Goal: Task Accomplishment & Management: Complete application form

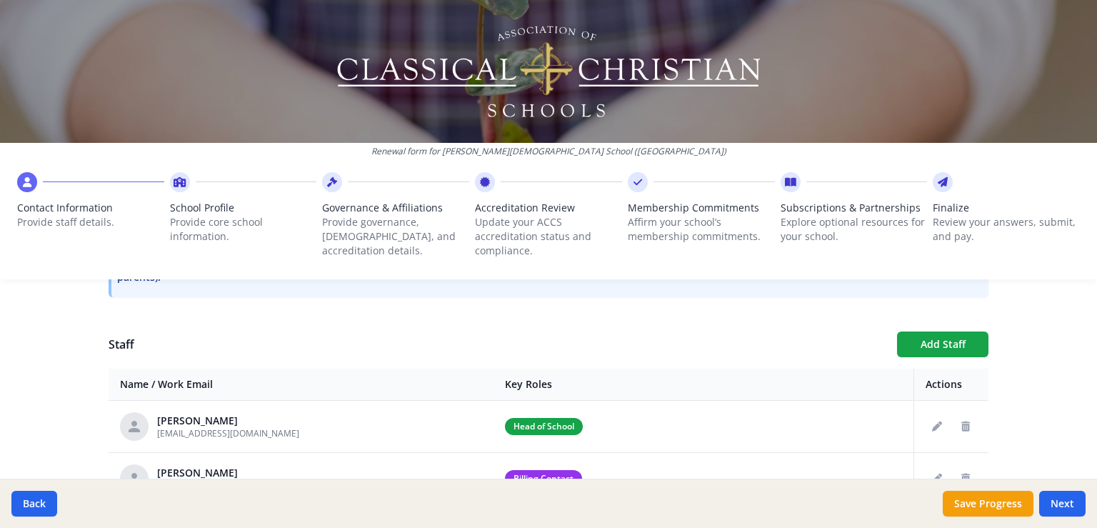
scroll to position [451, 0]
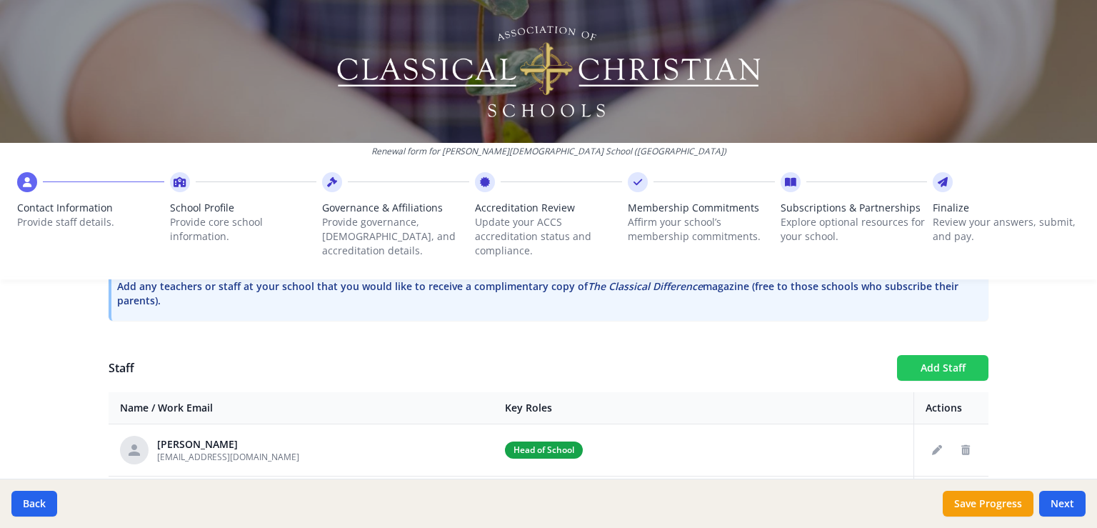
click at [909, 366] on button "Add Staff" at bounding box center [942, 368] width 91 height 26
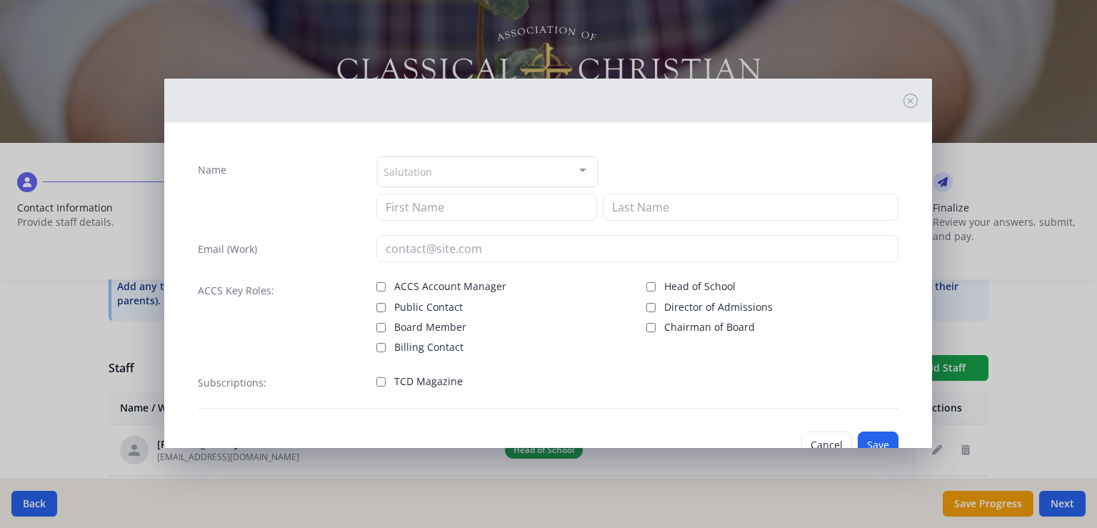
click at [494, 174] on div "Salutation" at bounding box center [487, 171] width 221 height 31
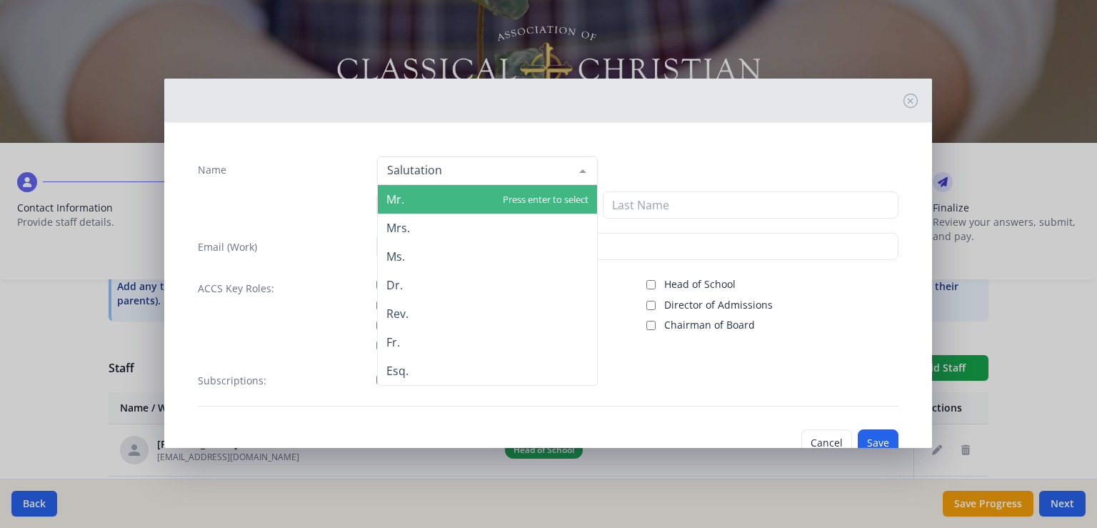
click at [436, 201] on span "Mr." at bounding box center [487, 199] width 219 height 29
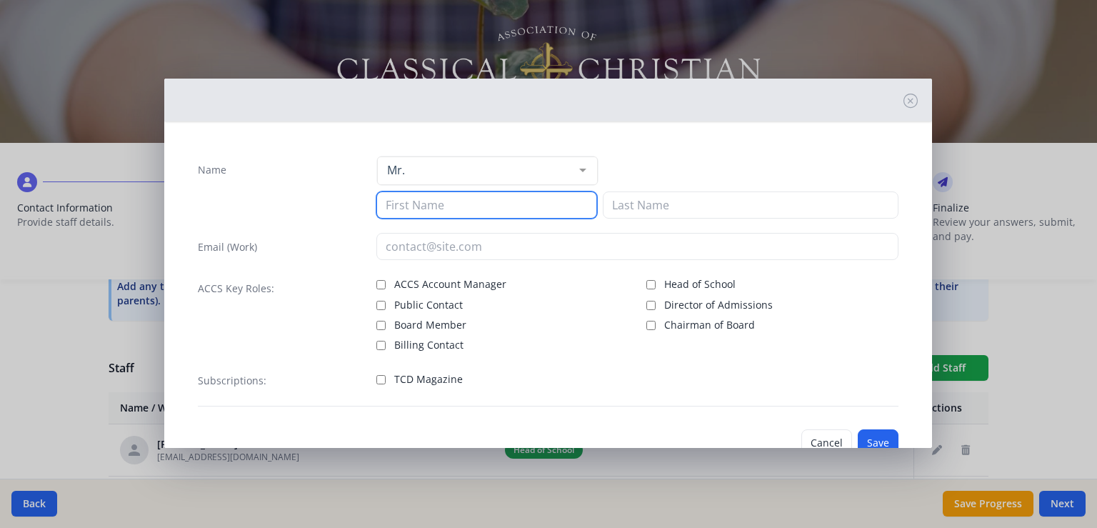
click at [395, 207] on input at bounding box center [486, 204] width 221 height 27
type input "[PERSON_NAME]"
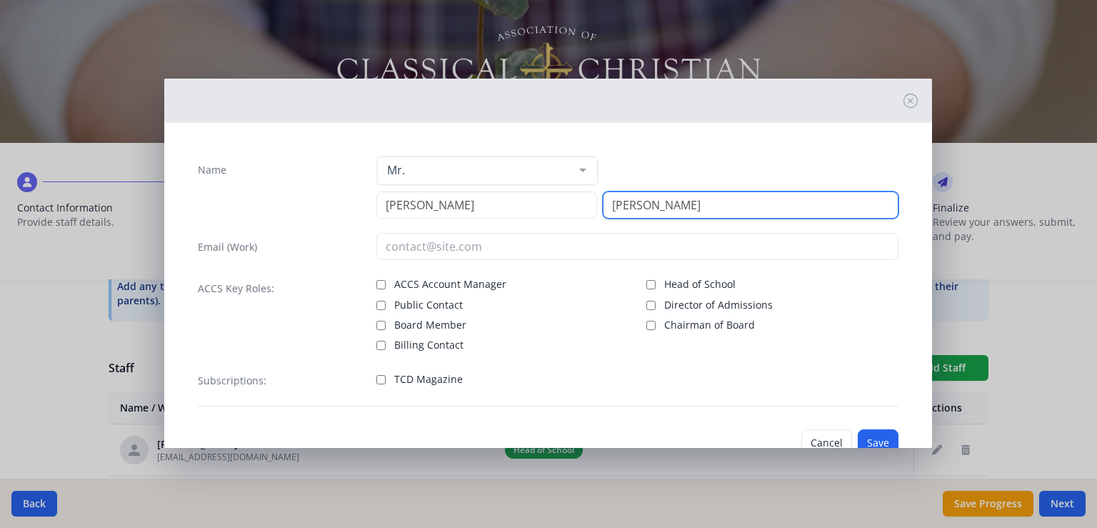
type input "[PERSON_NAME]"
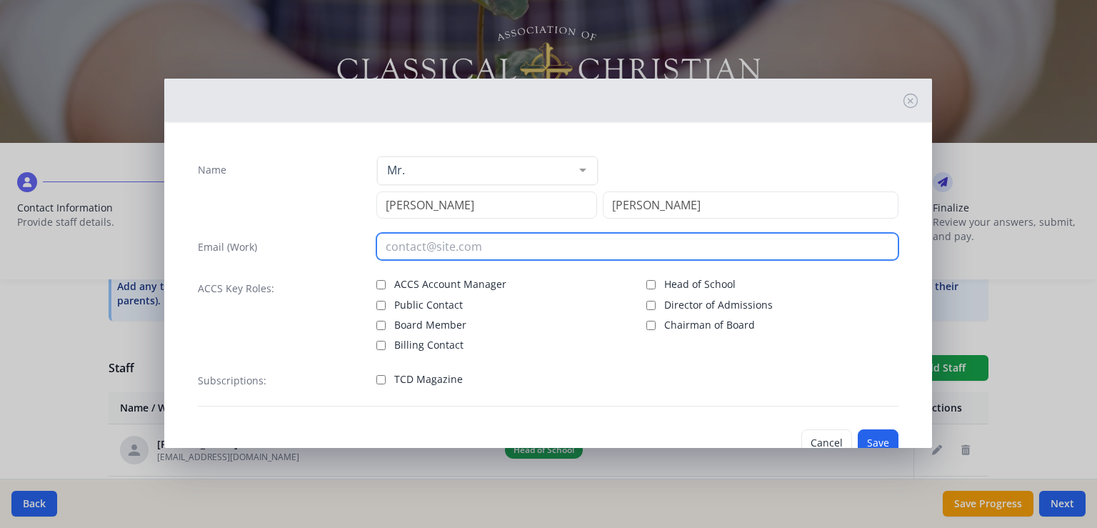
click at [401, 244] on input "email" at bounding box center [637, 246] width 522 height 27
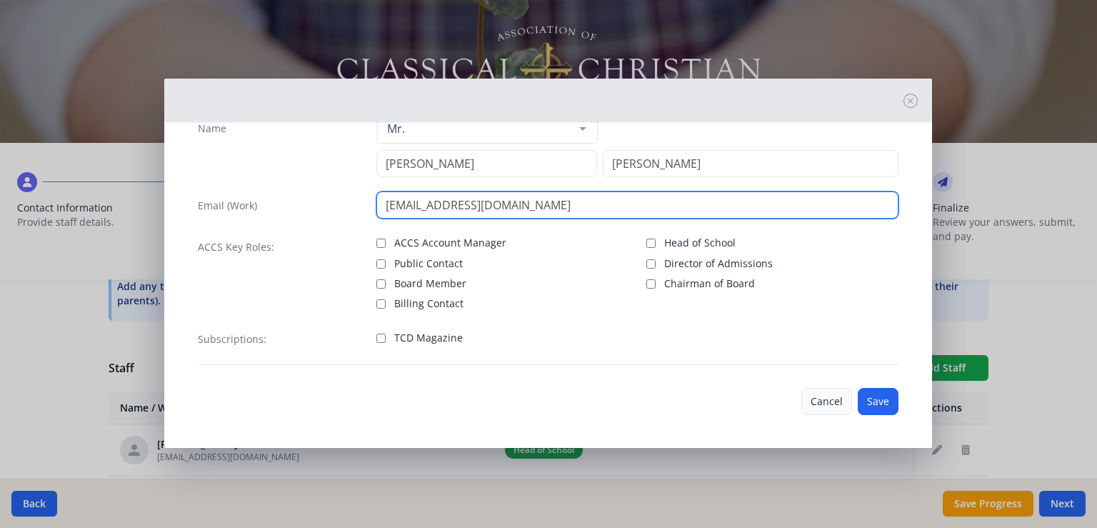
type input "[EMAIL_ADDRESS][DOMAIN_NAME]"
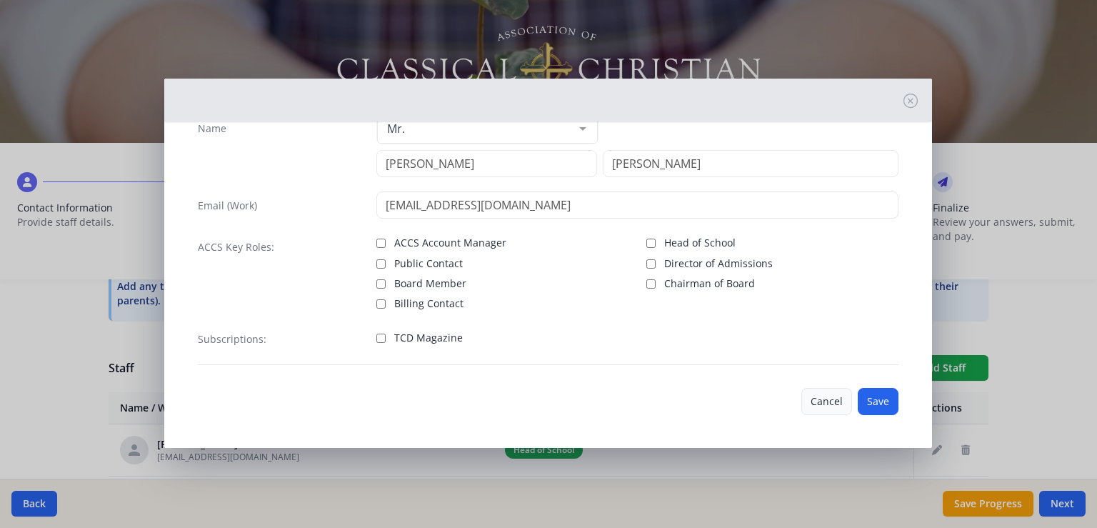
click at [807, 391] on button "Cancel" at bounding box center [826, 401] width 51 height 27
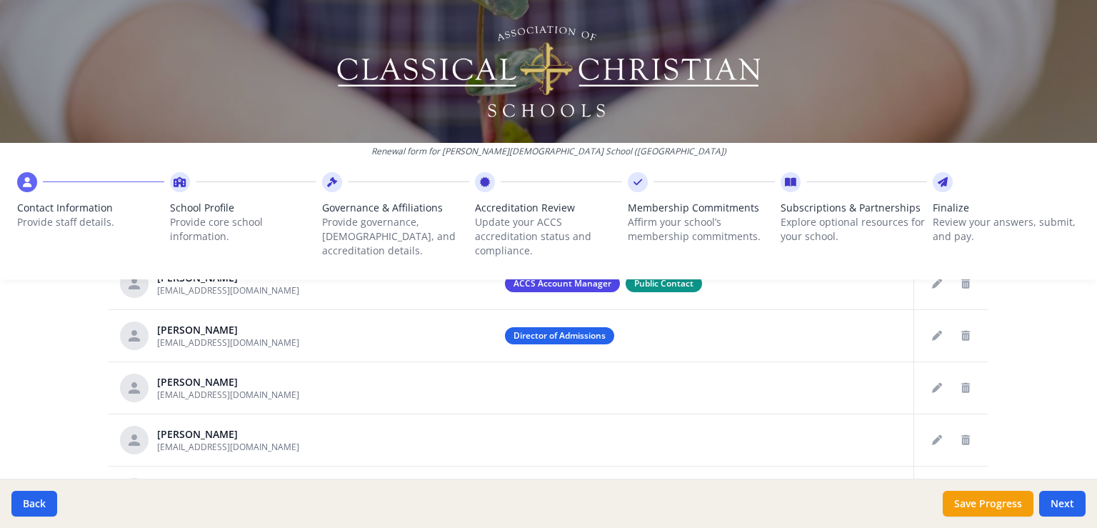
scroll to position [404, 0]
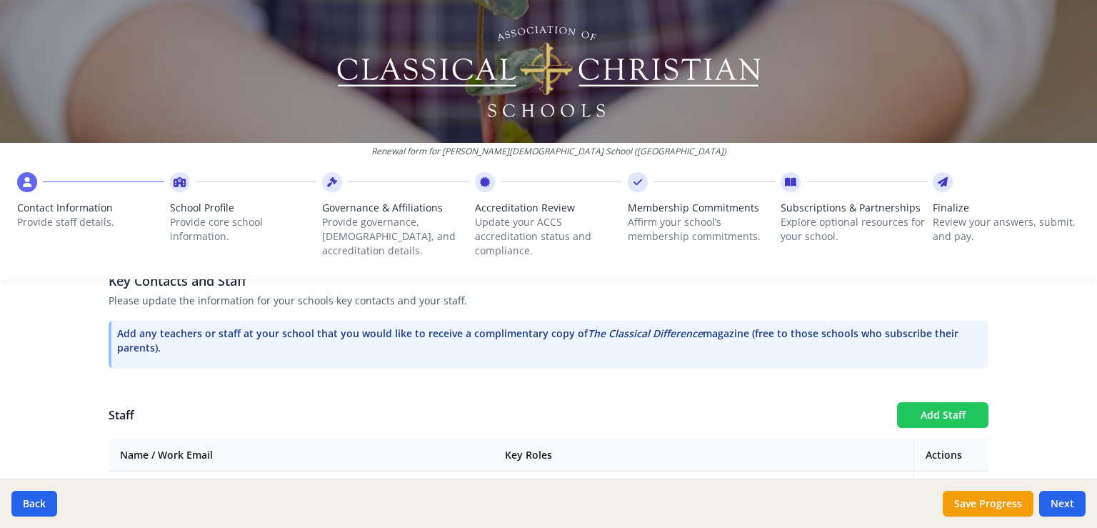
click at [941, 413] on button "Add Staff" at bounding box center [942, 415] width 91 height 26
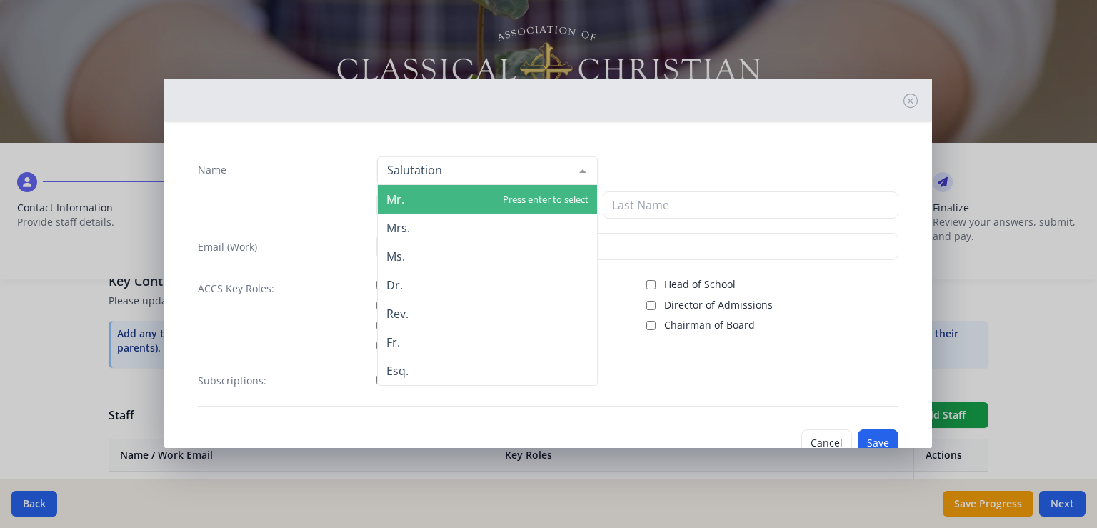
click at [404, 194] on span "Mr." at bounding box center [487, 199] width 219 height 29
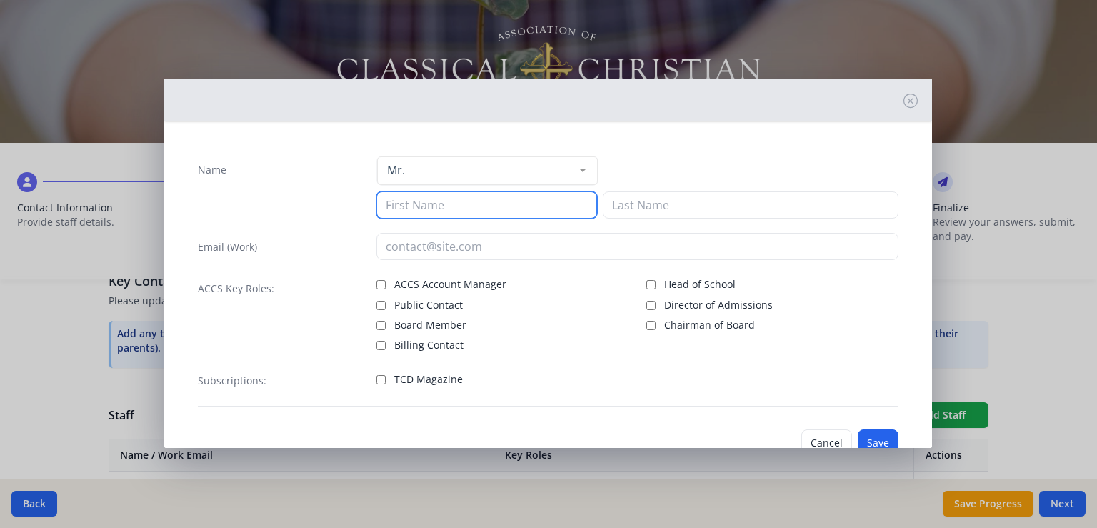
click at [397, 204] on input at bounding box center [486, 204] width 221 height 27
type input "[PERSON_NAME]"
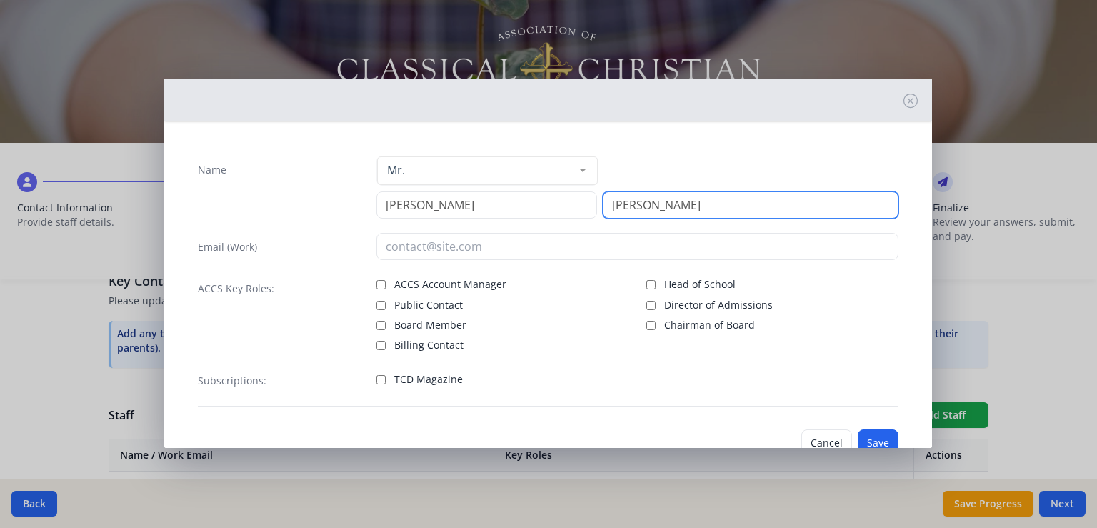
type input "[PERSON_NAME]"
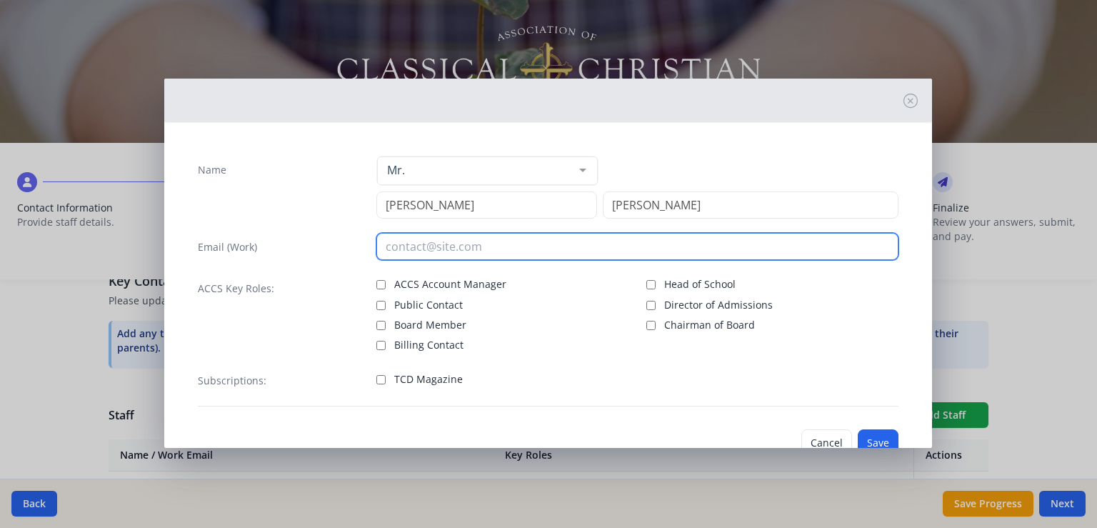
click at [399, 247] on input "email" at bounding box center [637, 246] width 522 height 27
type input "[EMAIL_ADDRESS][DOMAIN_NAME]"
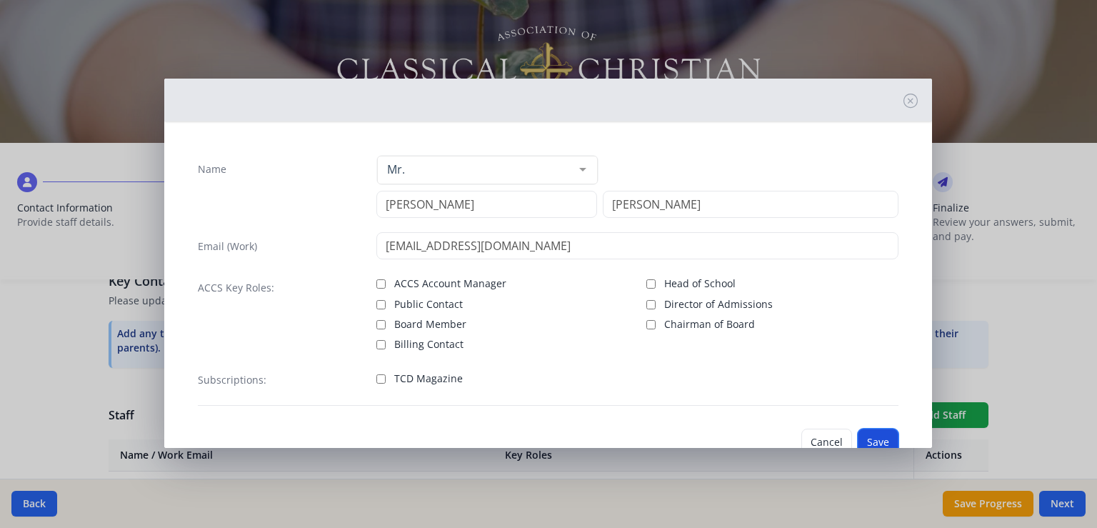
click at [858, 434] on button "Save" at bounding box center [878, 441] width 41 height 27
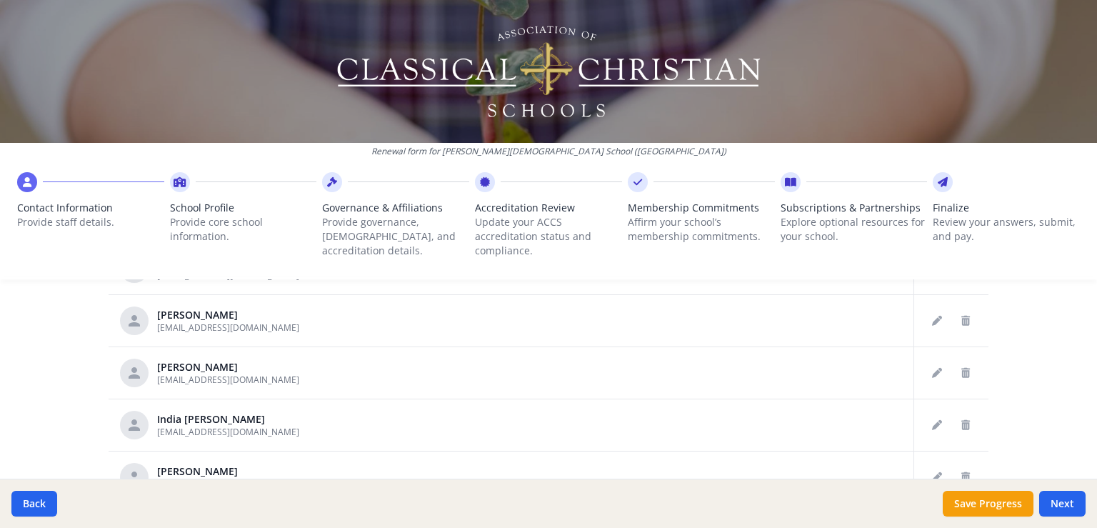
scroll to position [796, 0]
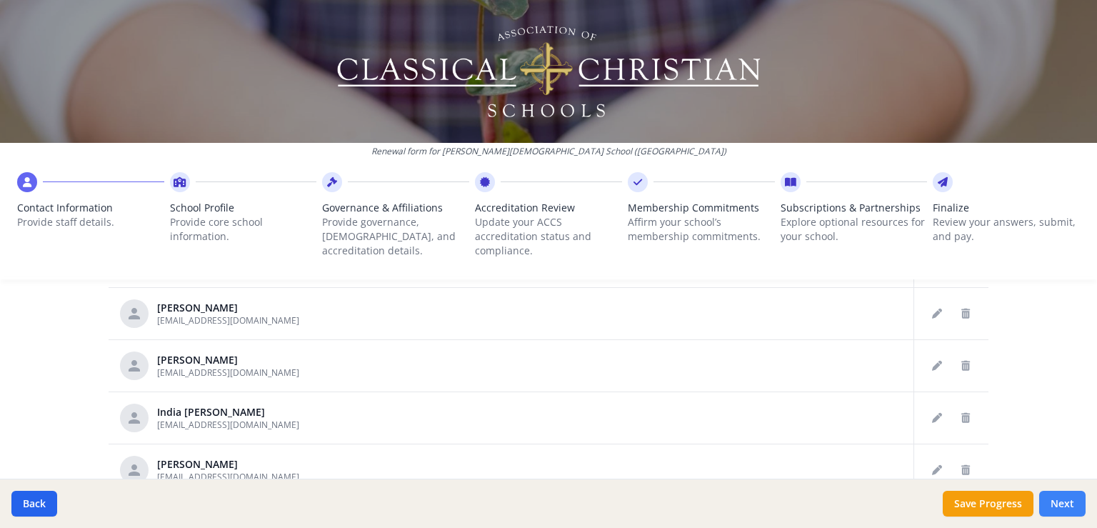
click at [1080, 501] on button "Next" at bounding box center [1062, 504] width 46 height 26
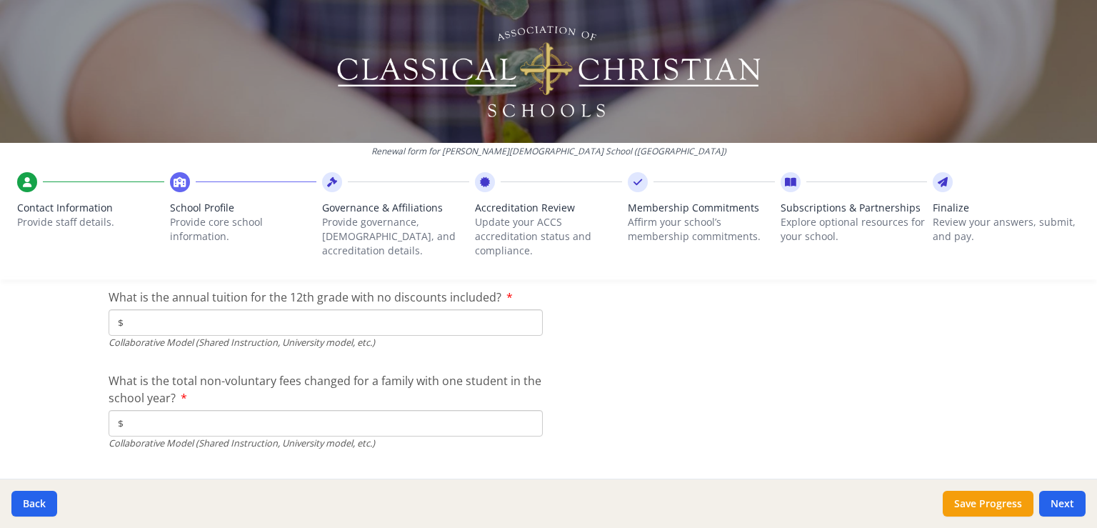
scroll to position [4818, 0]
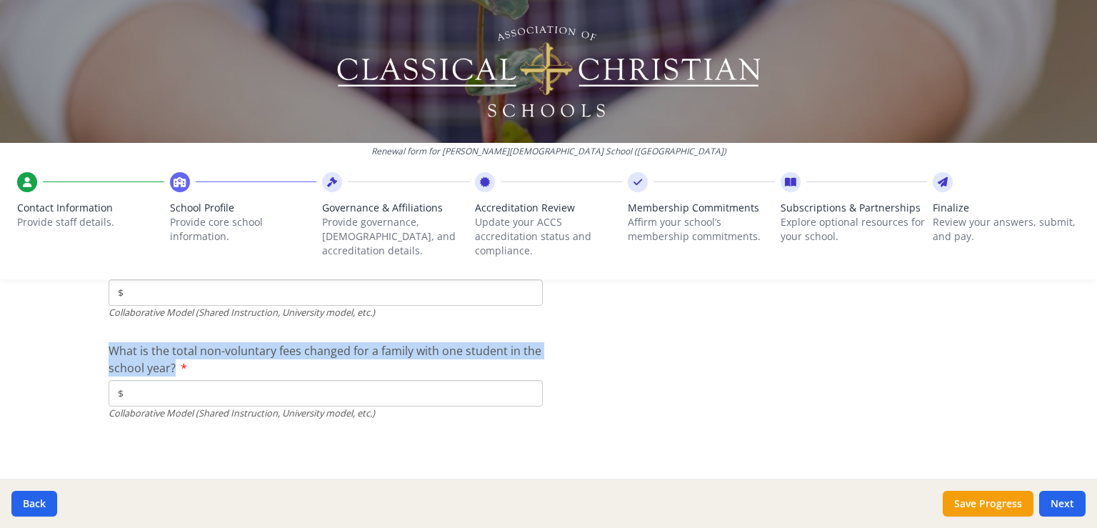
drag, startPoint x: 186, startPoint y: 368, endPoint x: 102, endPoint y: 351, distance: 86.0
copy span "What is the total non-voluntary fees changed for a family with one student in t…"
click at [1051, 498] on button "Next" at bounding box center [1062, 504] width 46 height 26
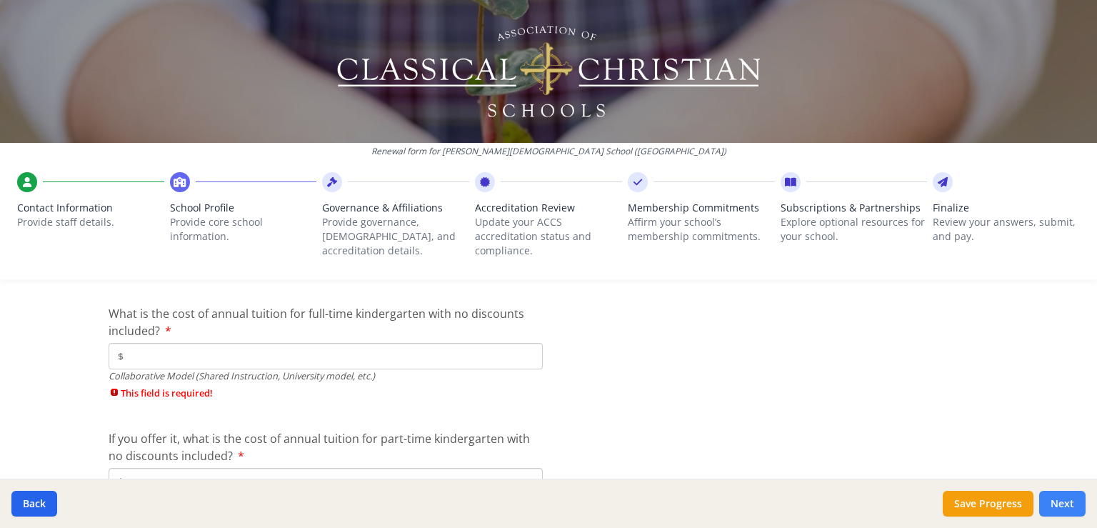
scroll to position [5258, 0]
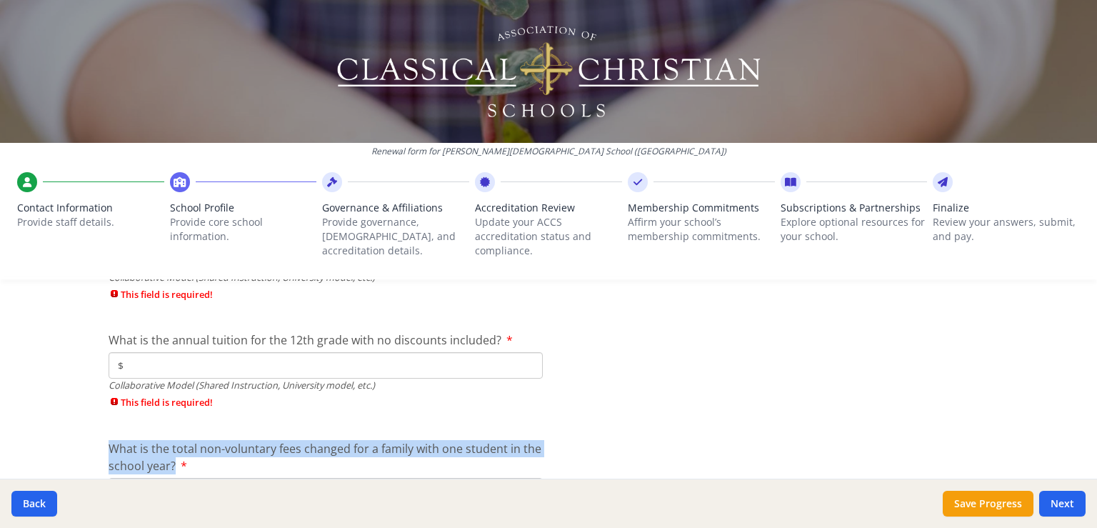
click at [446, 363] on input "$" at bounding box center [326, 365] width 434 height 26
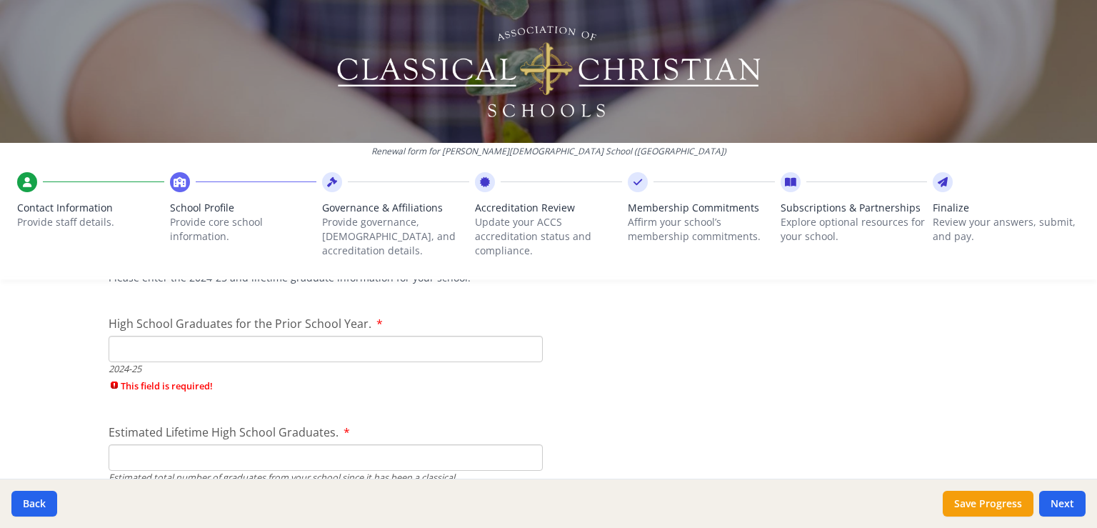
scroll to position [2138, 0]
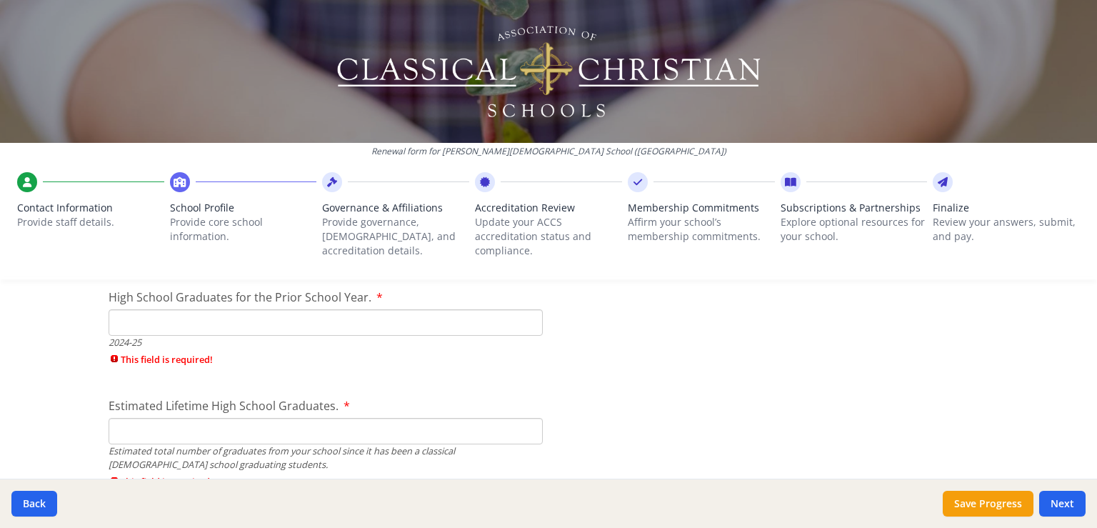
type input "$1"
click at [191, 316] on input "High School Graduates for the Prior School Year." at bounding box center [326, 322] width 434 height 26
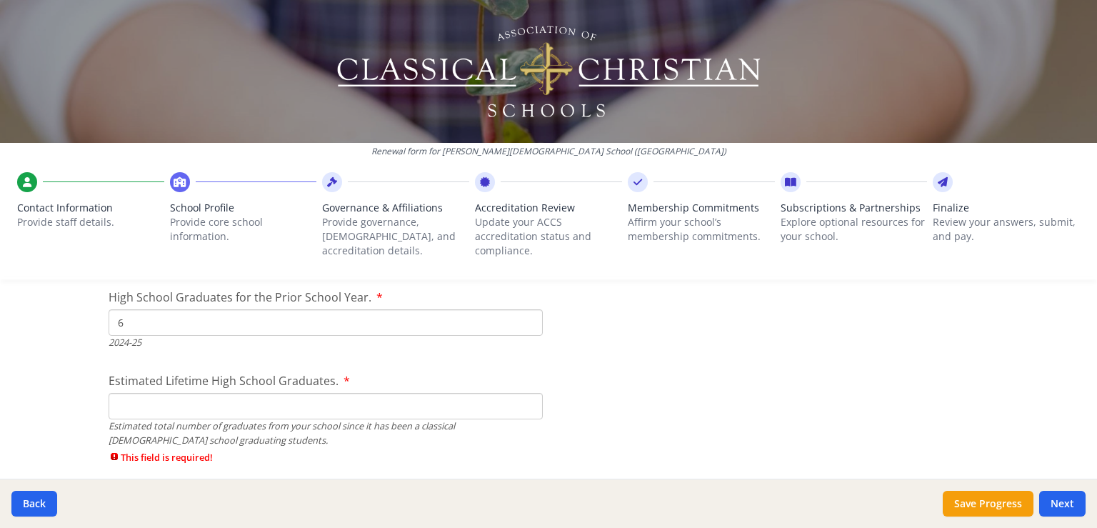
type input "6"
click at [141, 406] on input "Estimated Lifetime High School Graduates." at bounding box center [326, 406] width 434 height 26
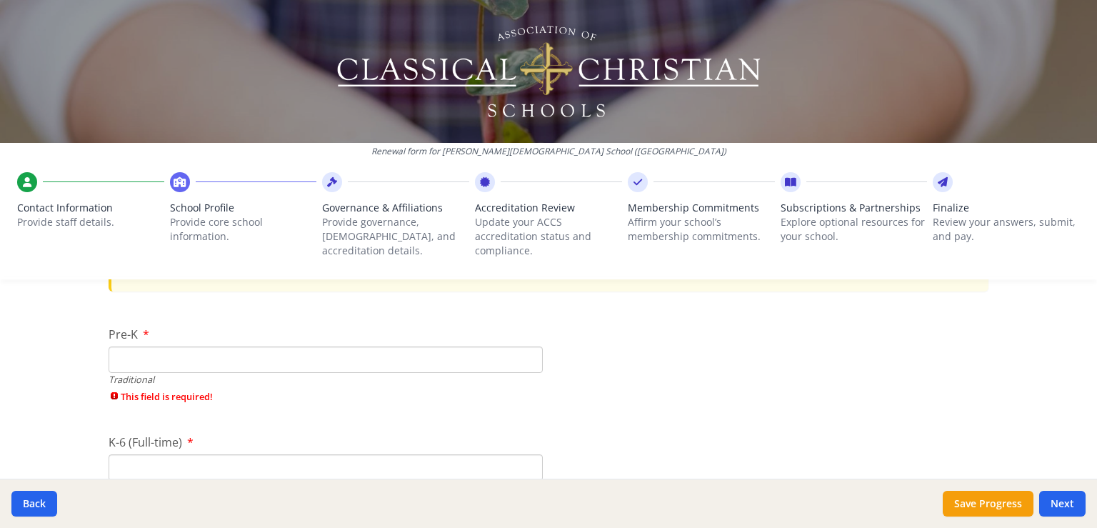
scroll to position [3017, 0]
type input "1"
click at [167, 351] on input "Pre-K" at bounding box center [326, 353] width 434 height 26
type input "1"
click at [154, 438] on input "K-6 (Full-time)" at bounding box center [326, 436] width 434 height 26
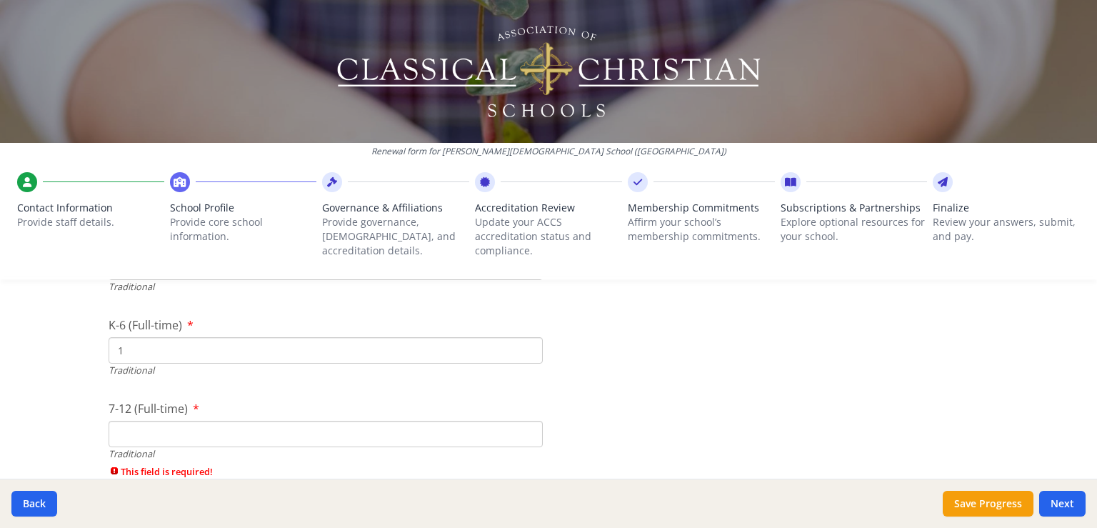
scroll to position [3097, 0]
type input "1"
click at [206, 427] on input "7-12 (Full-time)" at bounding box center [326, 440] width 434 height 26
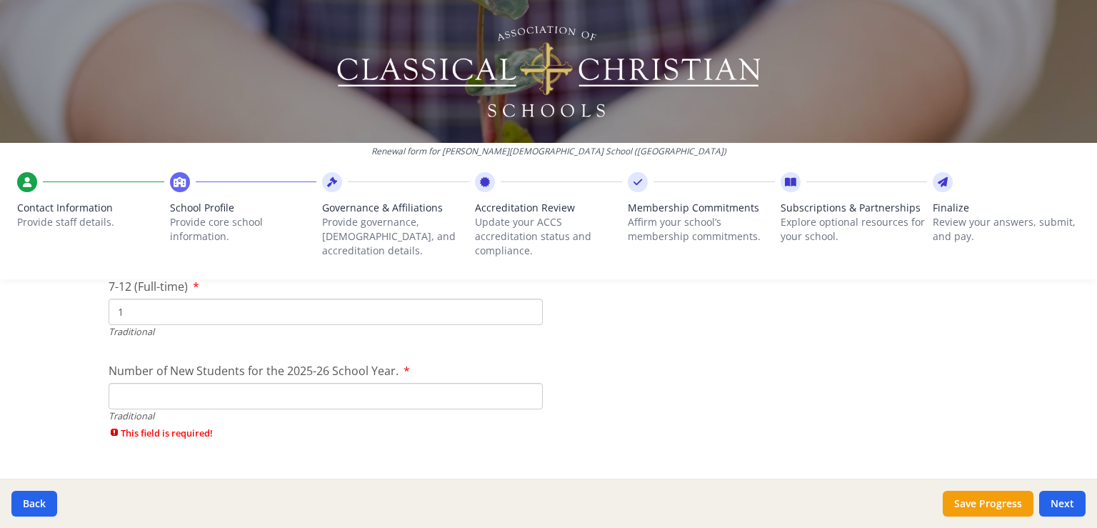
scroll to position [3245, 0]
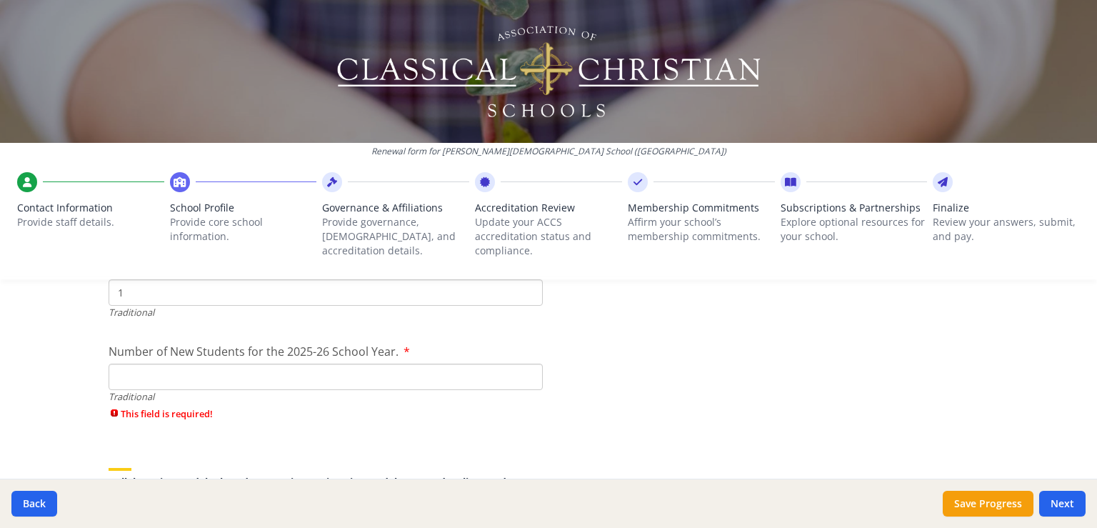
type input "1"
click at [214, 376] on input "Number of New Students for the 2025-26 School Year." at bounding box center [326, 376] width 434 height 26
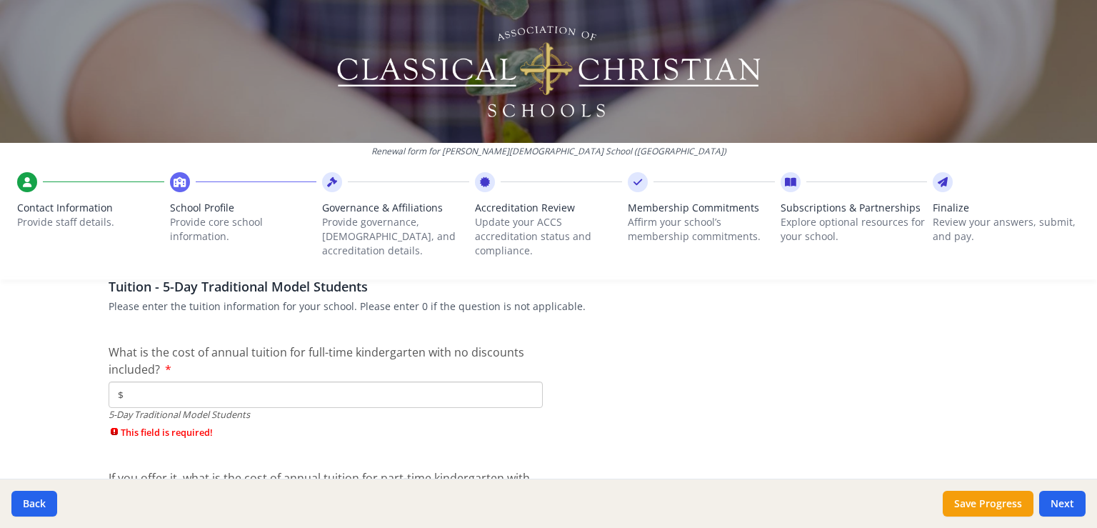
scroll to position [3860, 0]
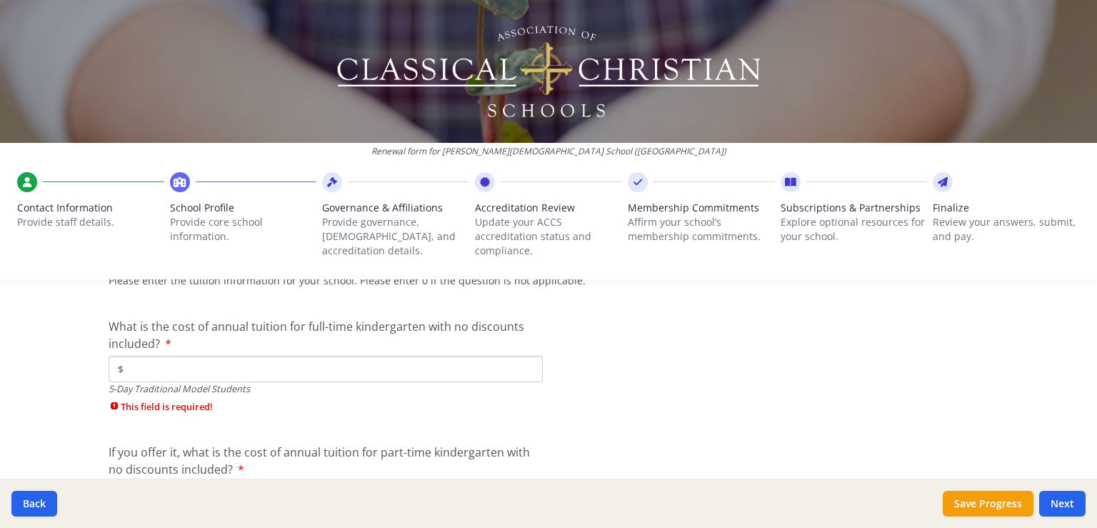
type input "1"
click at [206, 363] on input "$" at bounding box center [326, 369] width 434 height 26
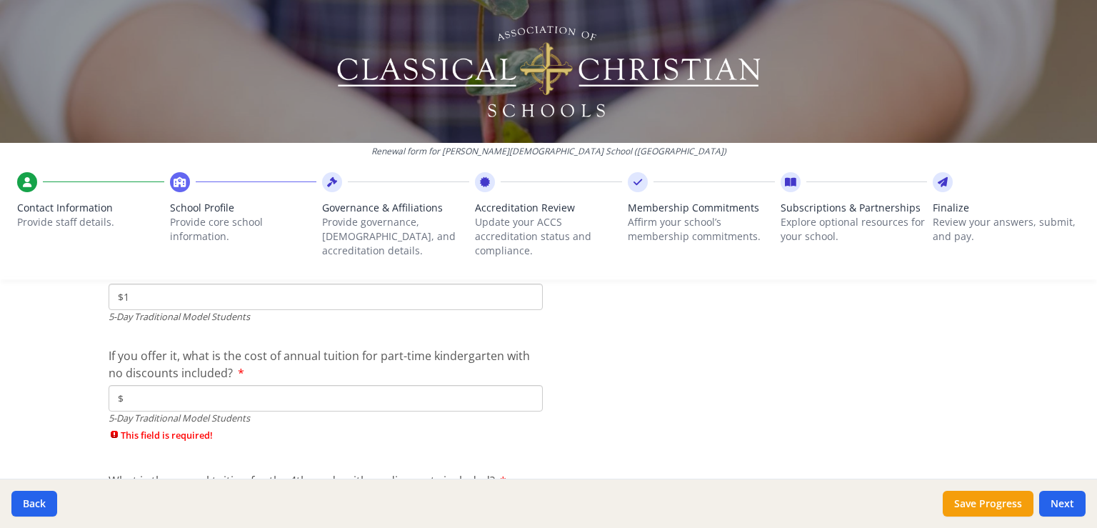
scroll to position [3958, 0]
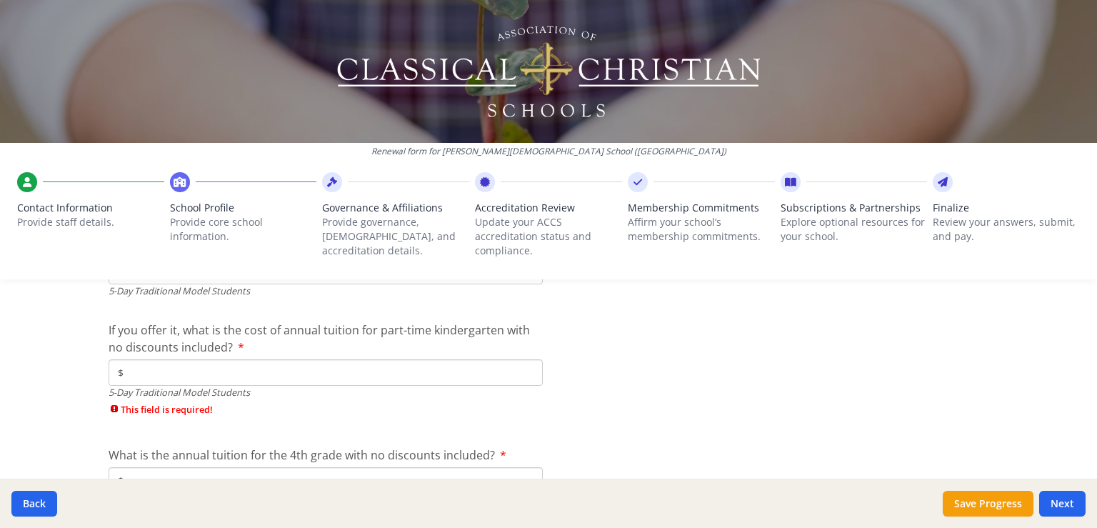
type input "$1"
click at [200, 361] on input "$" at bounding box center [326, 372] width 434 height 26
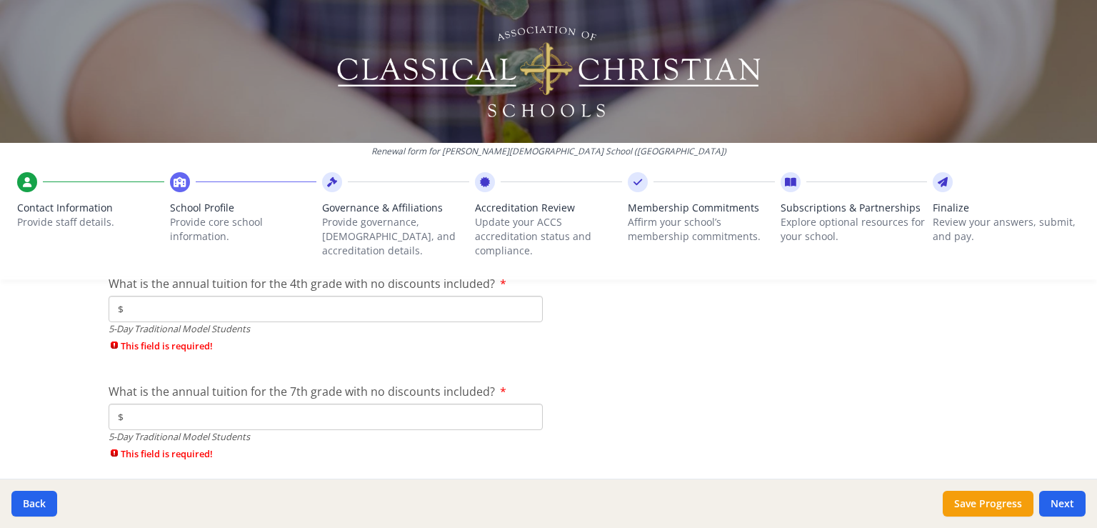
scroll to position [4086, 0]
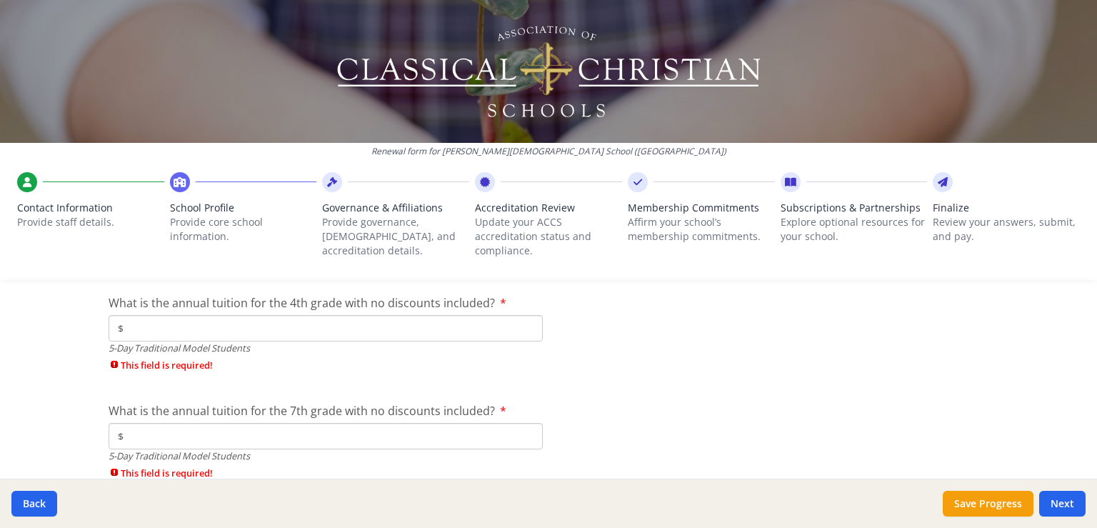
type input "$1"
click at [159, 321] on input "$" at bounding box center [326, 328] width 434 height 26
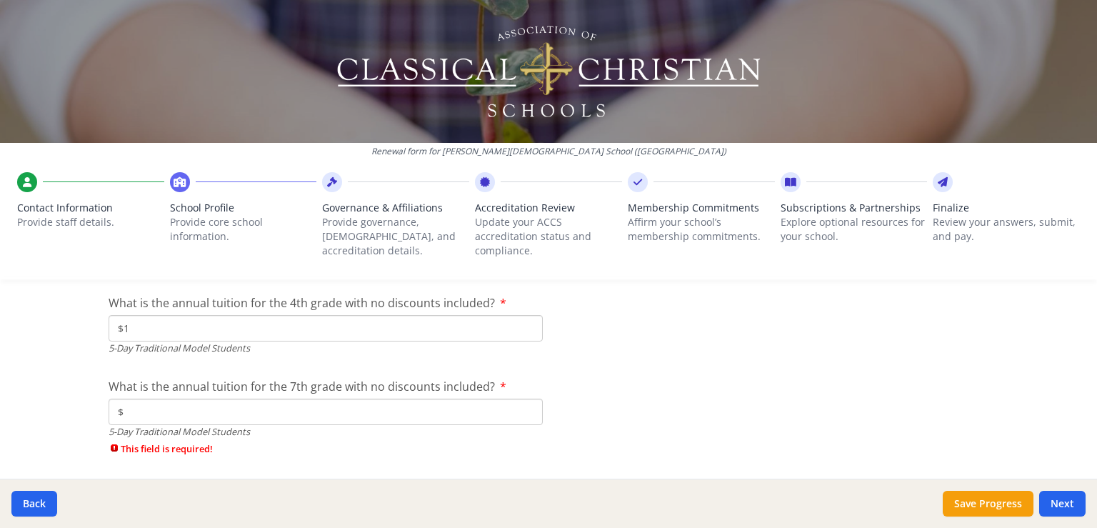
type input "$1"
click at [145, 403] on input "$" at bounding box center [326, 411] width 434 height 26
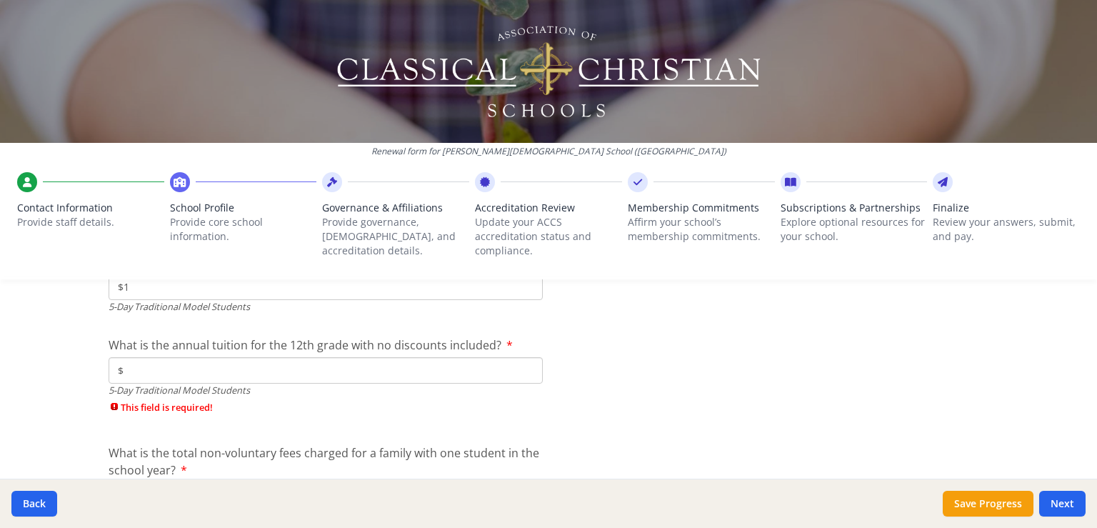
scroll to position [4243, 0]
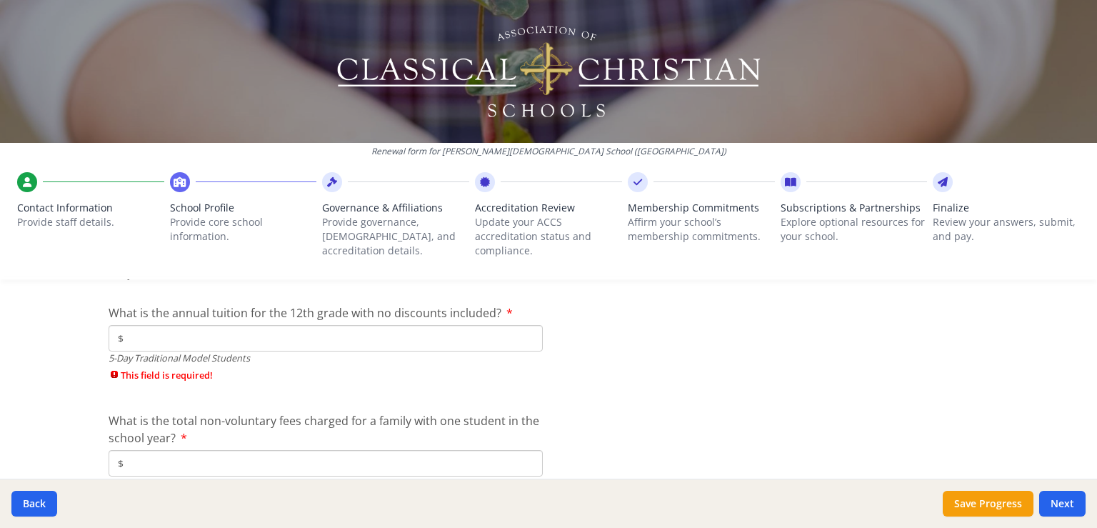
type input "$1"
click at [171, 341] on input "$" at bounding box center [326, 338] width 434 height 26
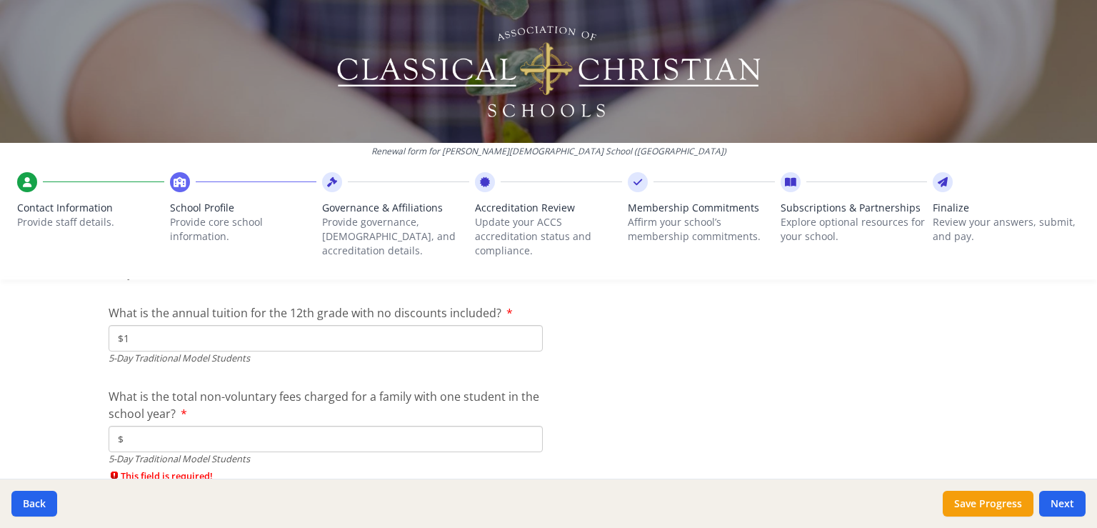
type input "$1"
click at [139, 432] on input "$" at bounding box center [326, 439] width 434 height 26
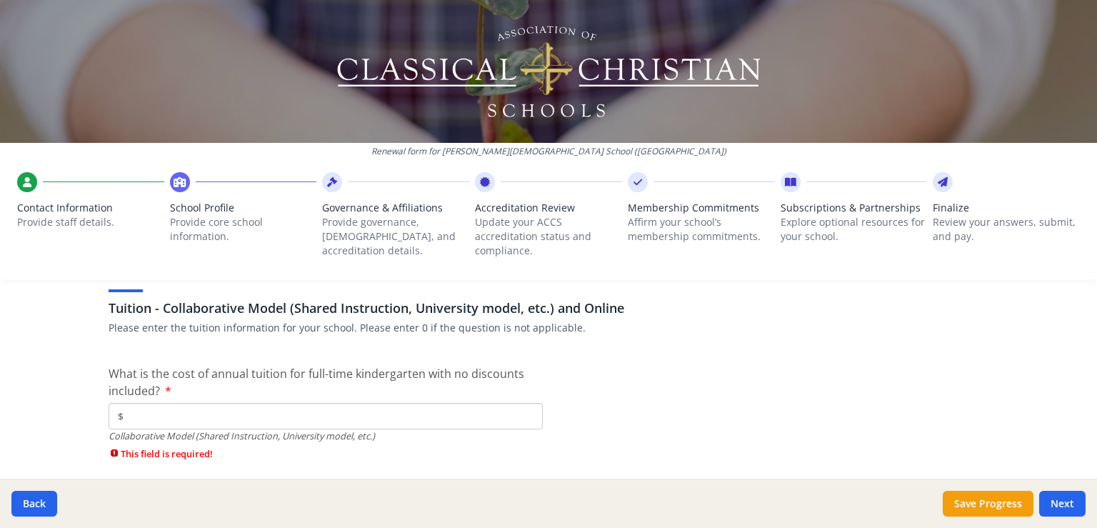
scroll to position [4471, 0]
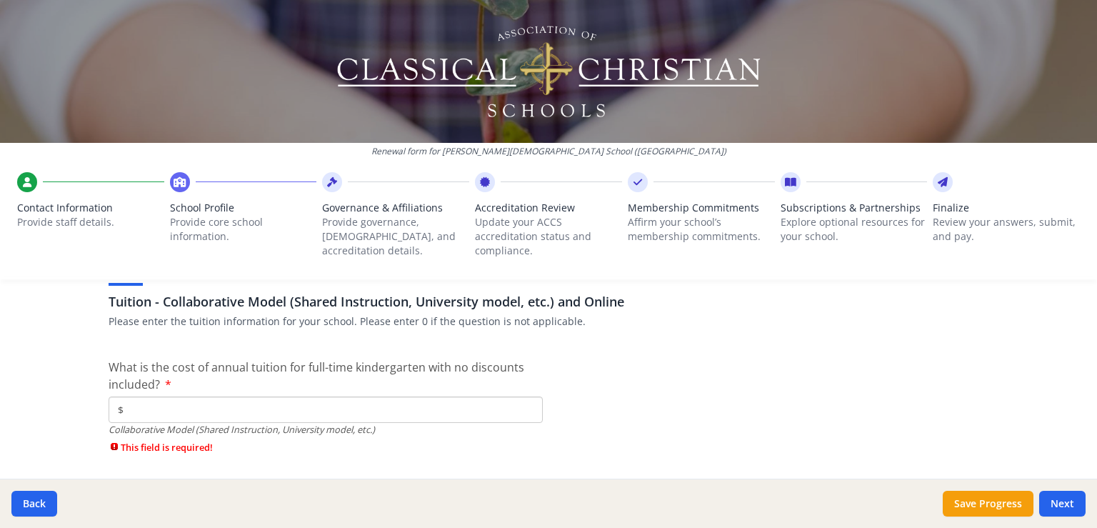
type input "$1"
click at [221, 412] on input "$" at bounding box center [326, 409] width 434 height 26
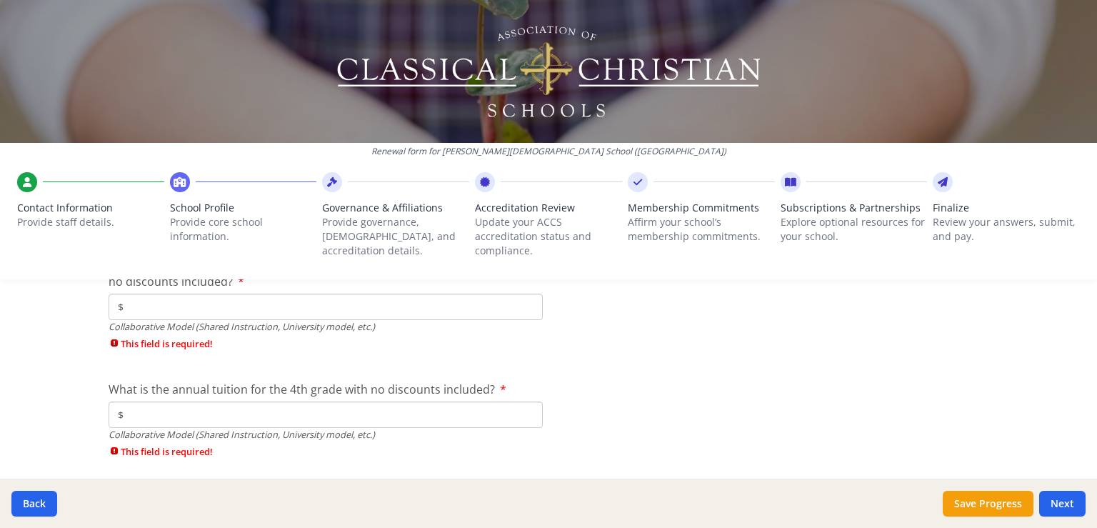
scroll to position [4682, 0]
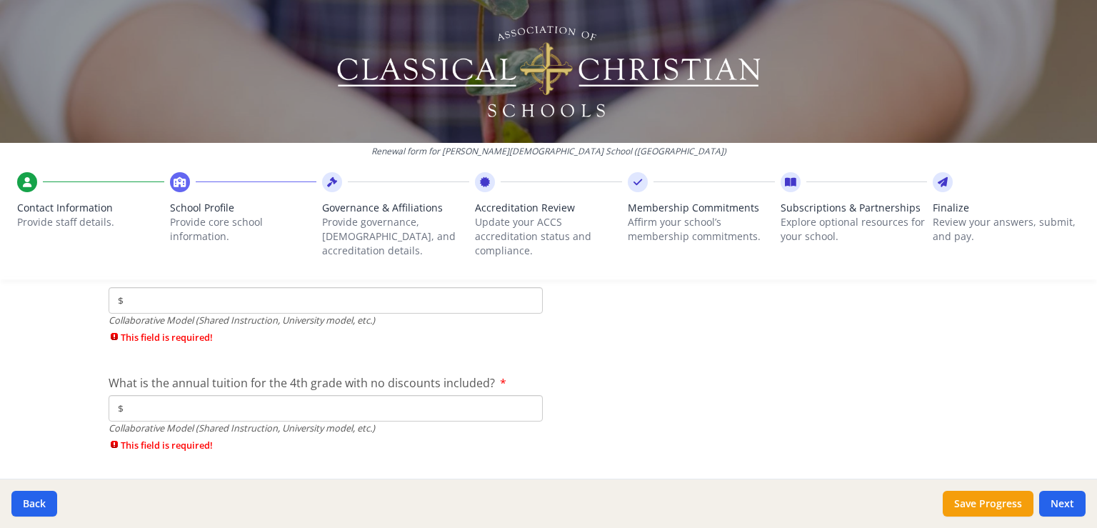
type input "$0"
click at [211, 296] on input "$" at bounding box center [326, 300] width 434 height 26
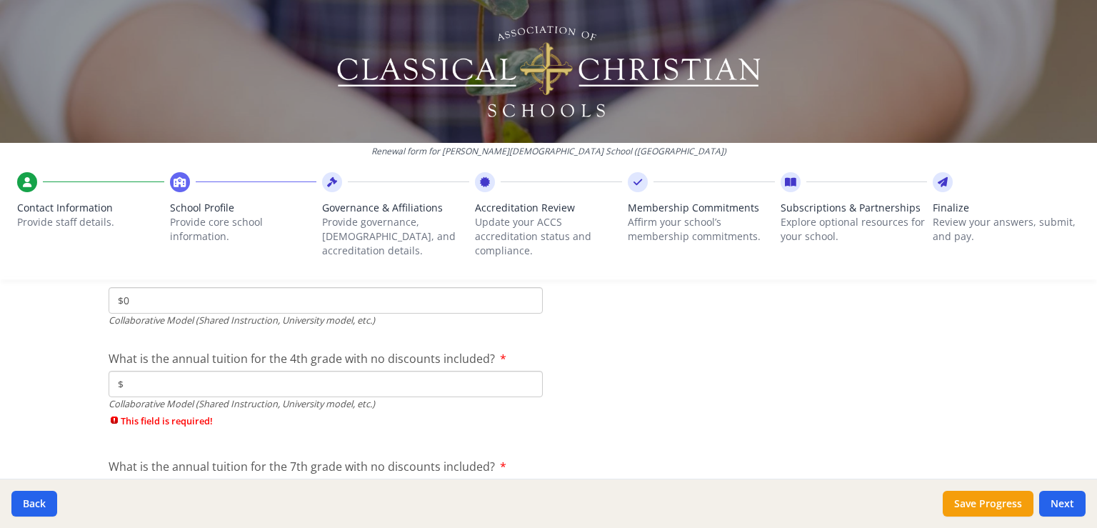
type input "$0"
click at [184, 378] on input "$" at bounding box center [326, 384] width 434 height 26
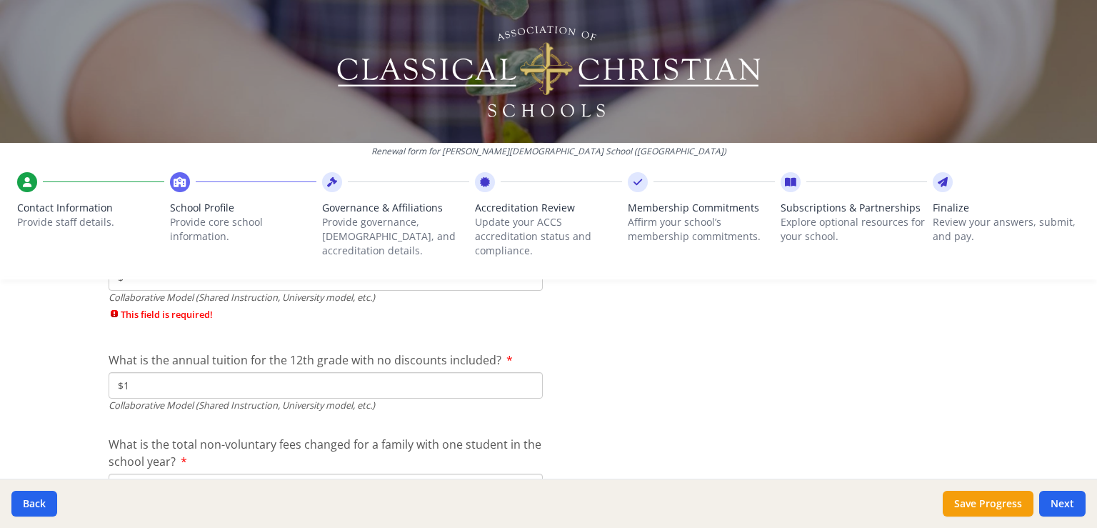
scroll to position [4865, 0]
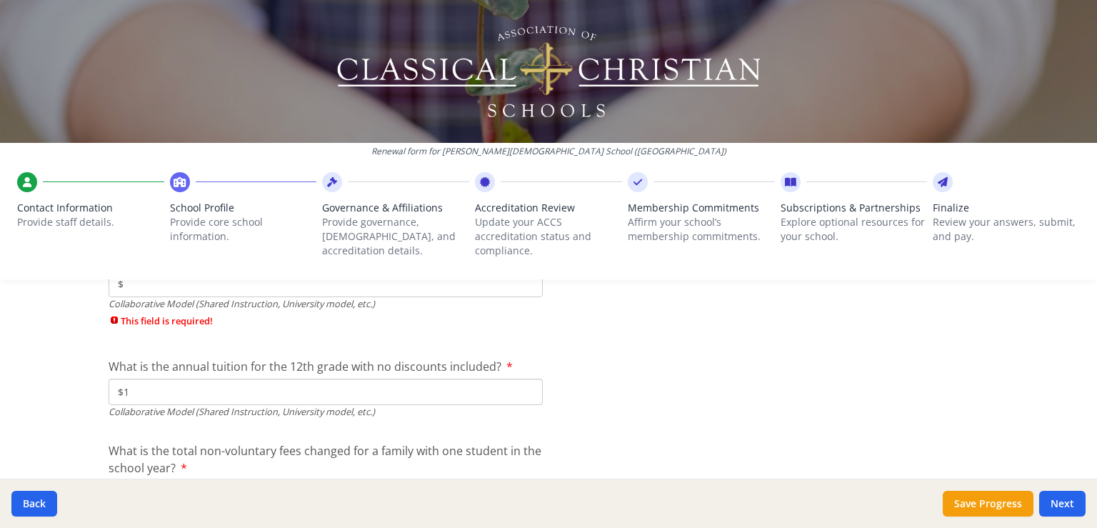
type input "$0"
click at [152, 397] on input "$1" at bounding box center [326, 391] width 434 height 26
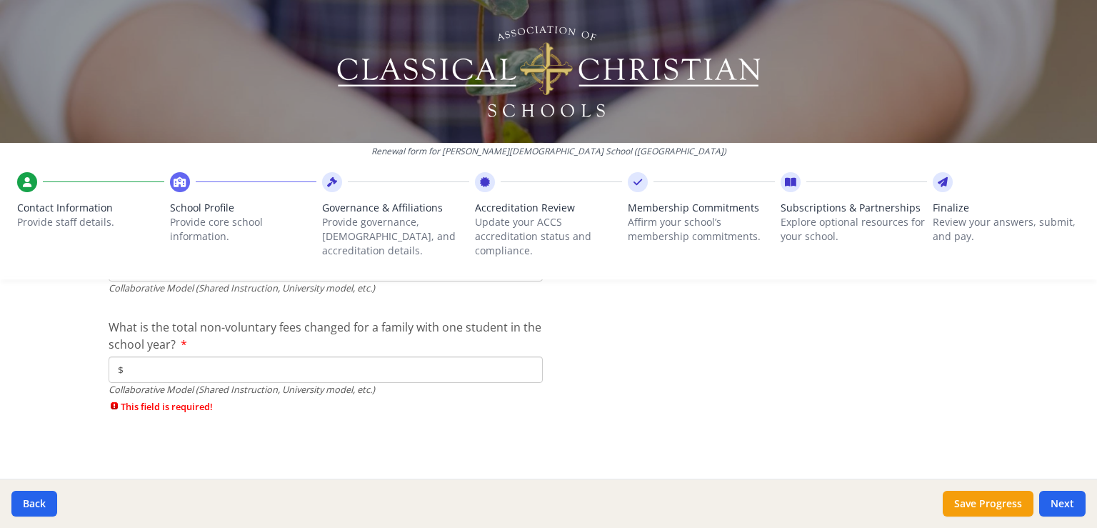
type input "$0"
click at [159, 366] on input "$" at bounding box center [326, 369] width 434 height 26
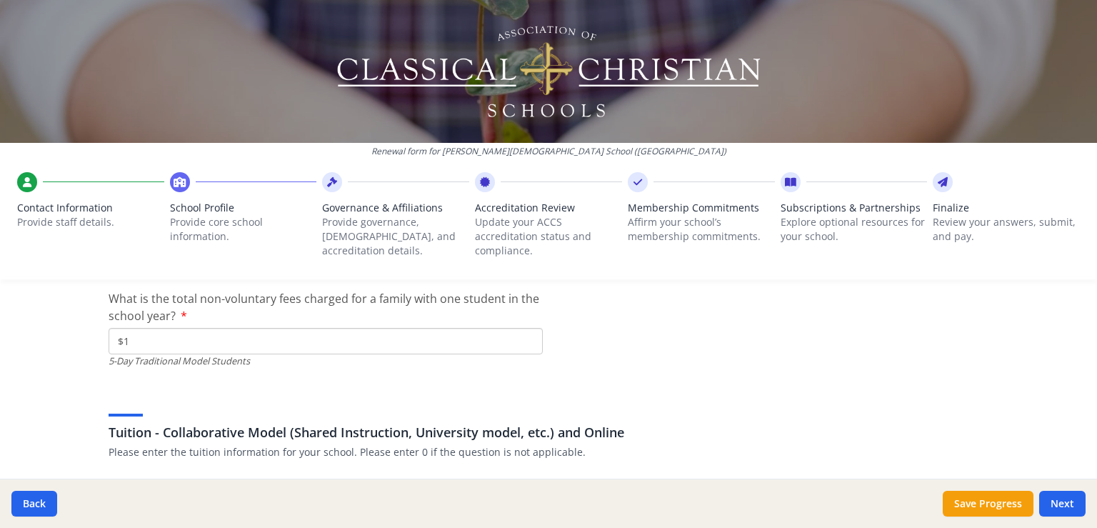
scroll to position [4366, 0]
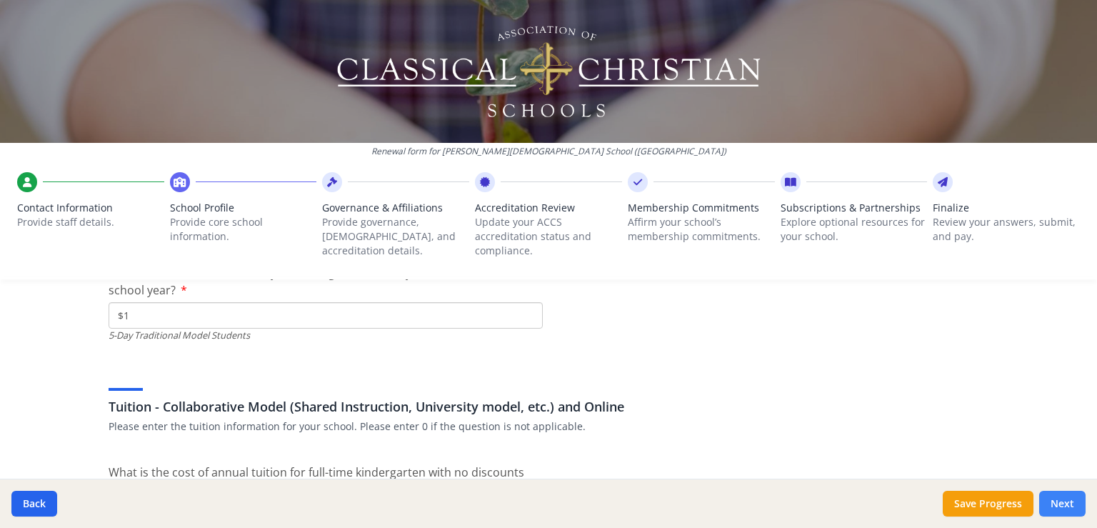
type input "$0"
click at [1061, 495] on button "Next" at bounding box center [1062, 504] width 46 height 26
click at [1053, 501] on button "Next" at bounding box center [1062, 504] width 46 height 26
click at [1054, 502] on button "Next" at bounding box center [1062, 504] width 46 height 26
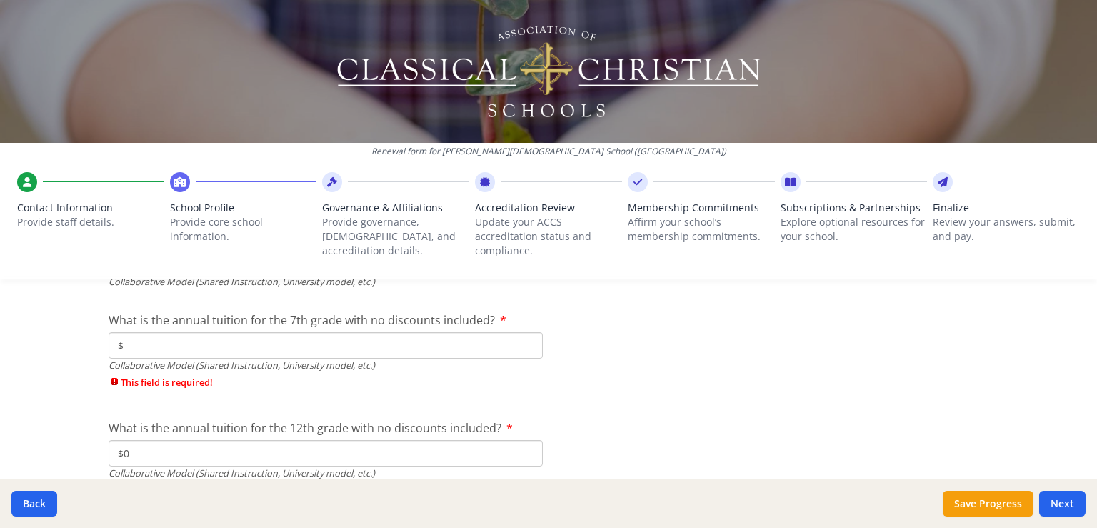
scroll to position [4841, 0]
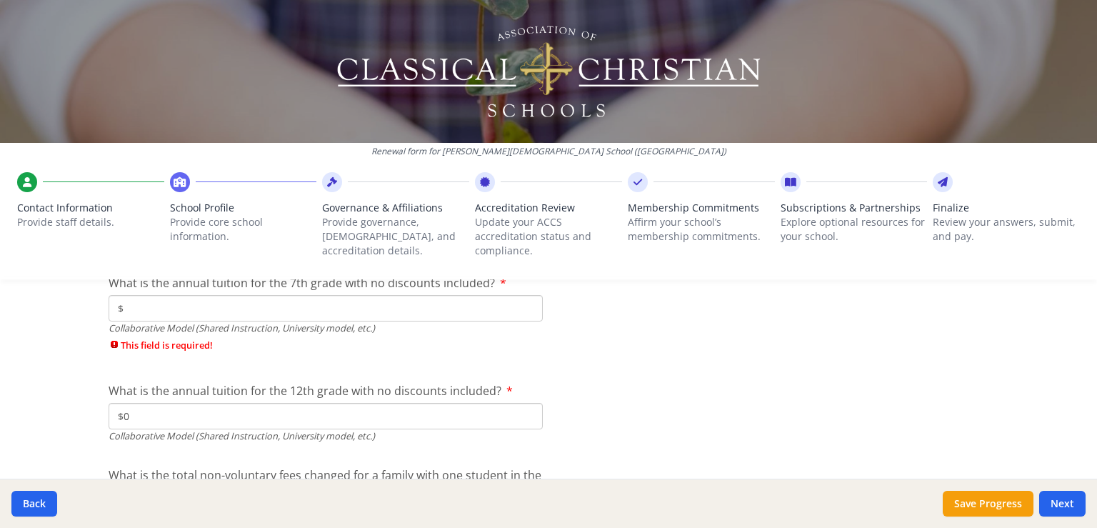
click at [187, 309] on input "$" at bounding box center [326, 308] width 434 height 26
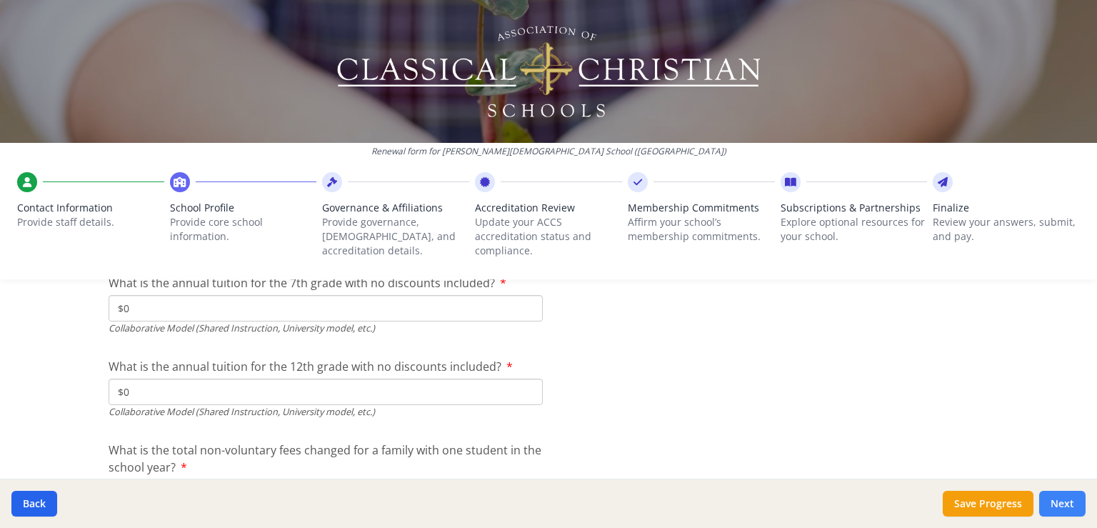
type input "$0"
click at [1064, 496] on button "Next" at bounding box center [1062, 504] width 46 height 26
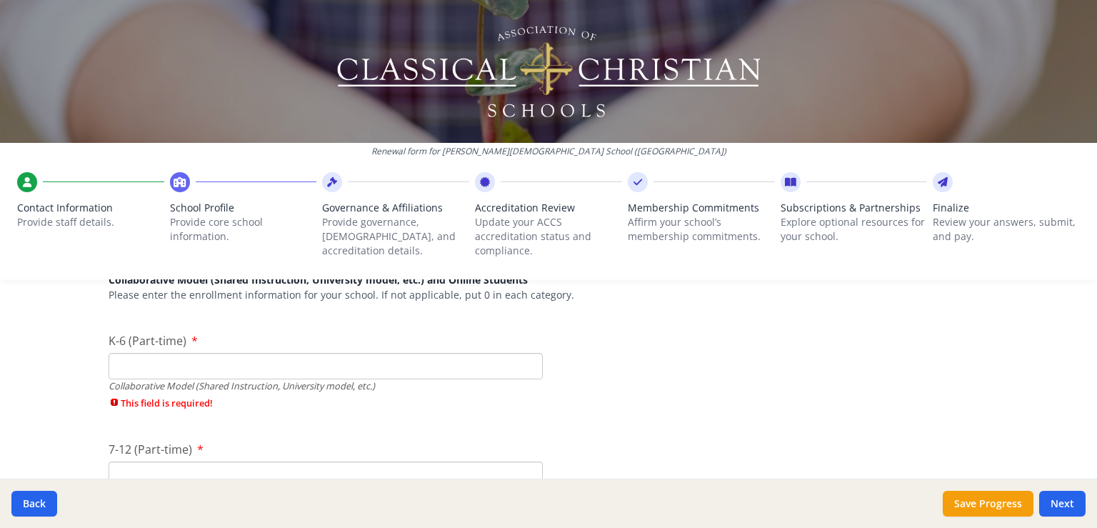
scroll to position [3429, 0]
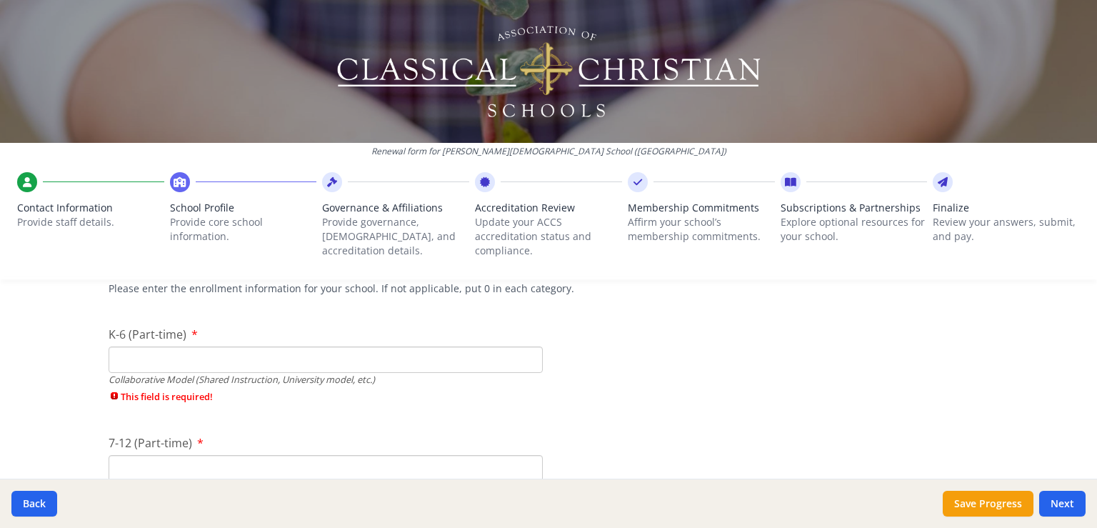
click at [254, 371] on input "K-6 (Part-time)" at bounding box center [326, 359] width 434 height 26
type input "0"
click at [210, 463] on div "Collaborative Model (Shared Instruction, University model, etc.)" at bounding box center [326, 463] width 434 height 14
click at [176, 438] on input "7-12 (Part-time)" at bounding box center [326, 443] width 434 height 26
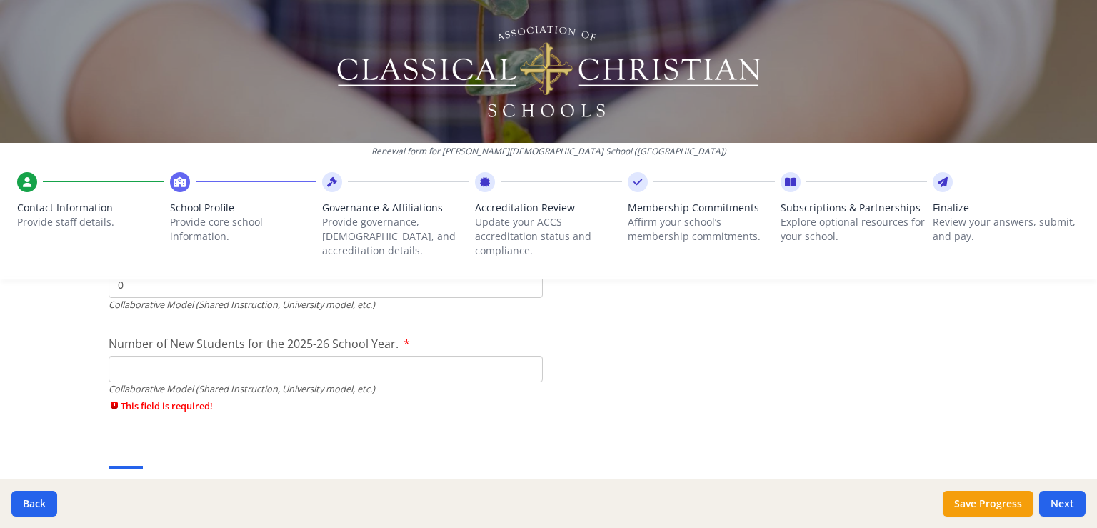
scroll to position [3631, 0]
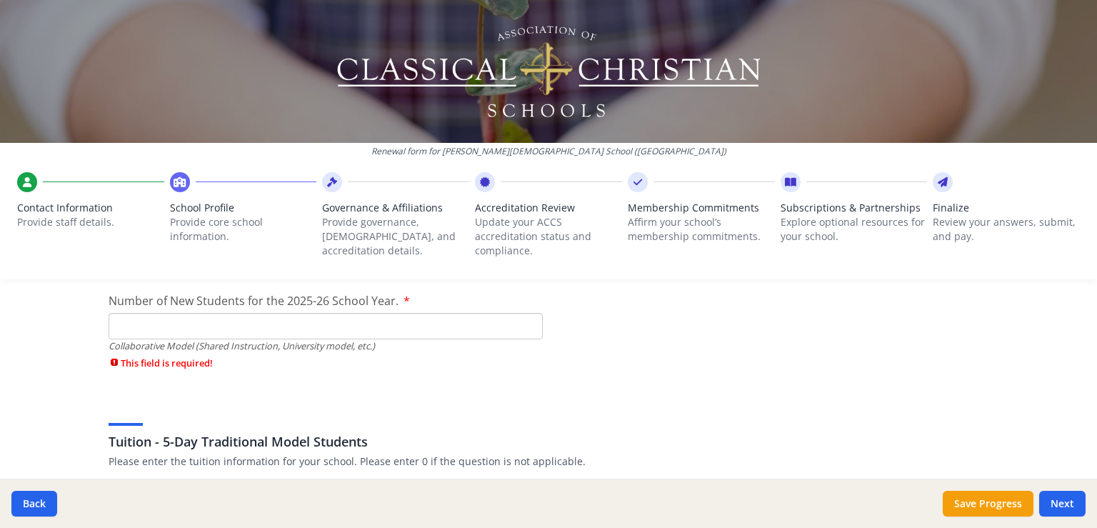
type input "0"
click at [185, 326] on input "Number of New Students for the 2025-26 School Year." at bounding box center [326, 326] width 434 height 26
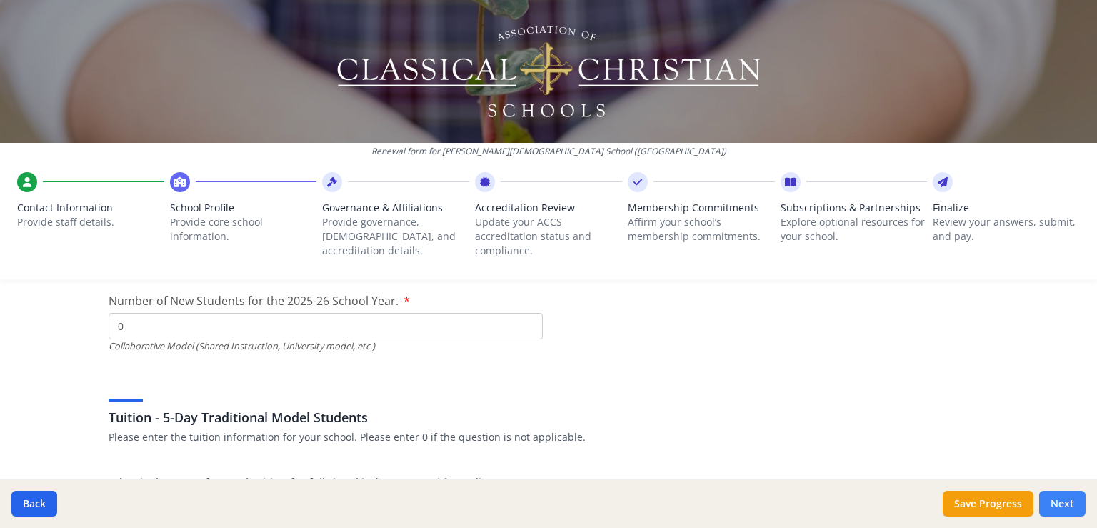
type input "0"
click at [1058, 506] on button "Next" at bounding box center [1062, 504] width 46 height 26
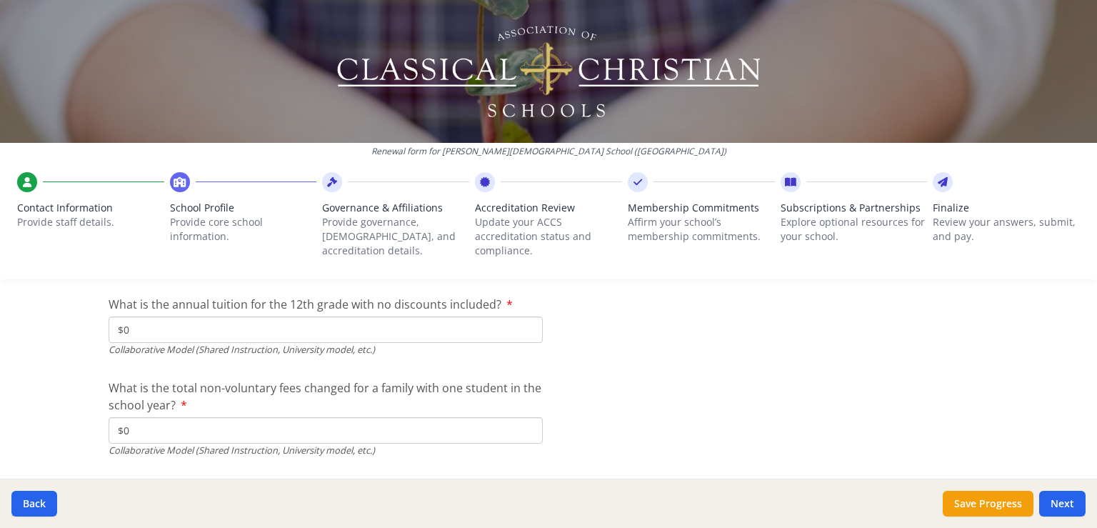
scroll to position [4867, 0]
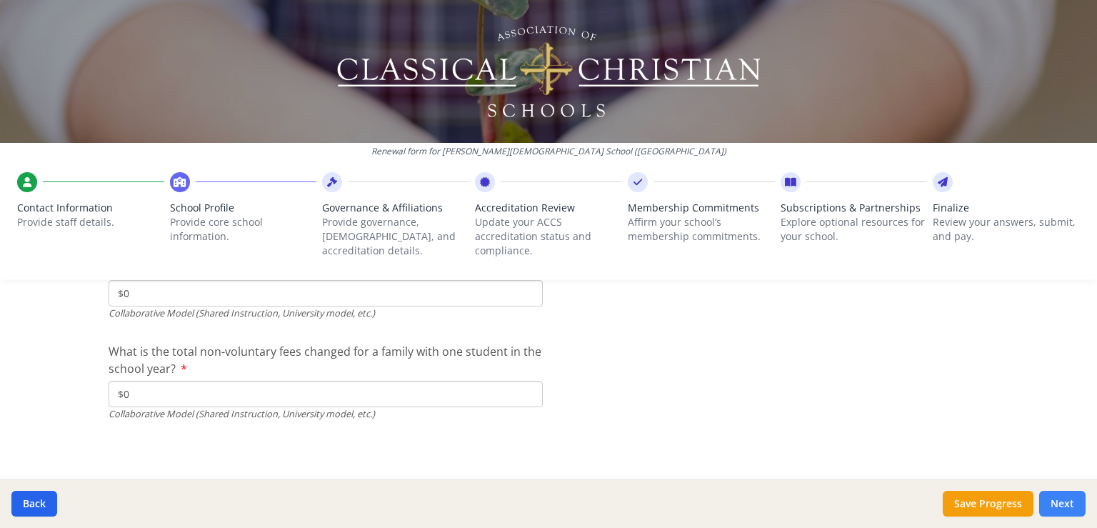
click at [1055, 503] on button "Next" at bounding box center [1062, 504] width 46 height 26
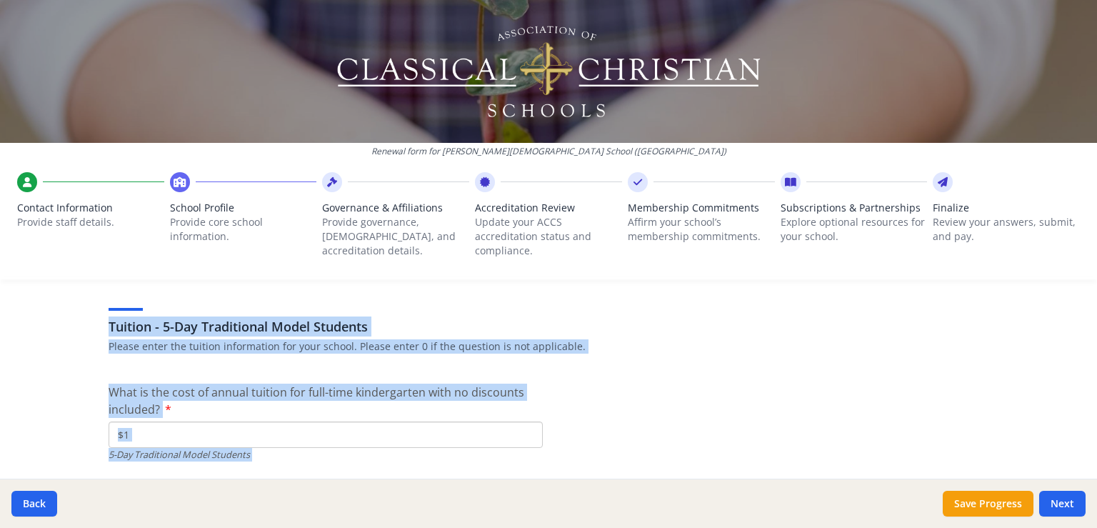
drag, startPoint x: 1096, startPoint y: 484, endPoint x: 1088, endPoint y: 378, distance: 106.8
click at [1088, 378] on div "Renewal form for [PERSON_NAME][DEMOGRAPHIC_DATA] School ([GEOGRAPHIC_DATA]) Con…" at bounding box center [548, 264] width 1097 height 528
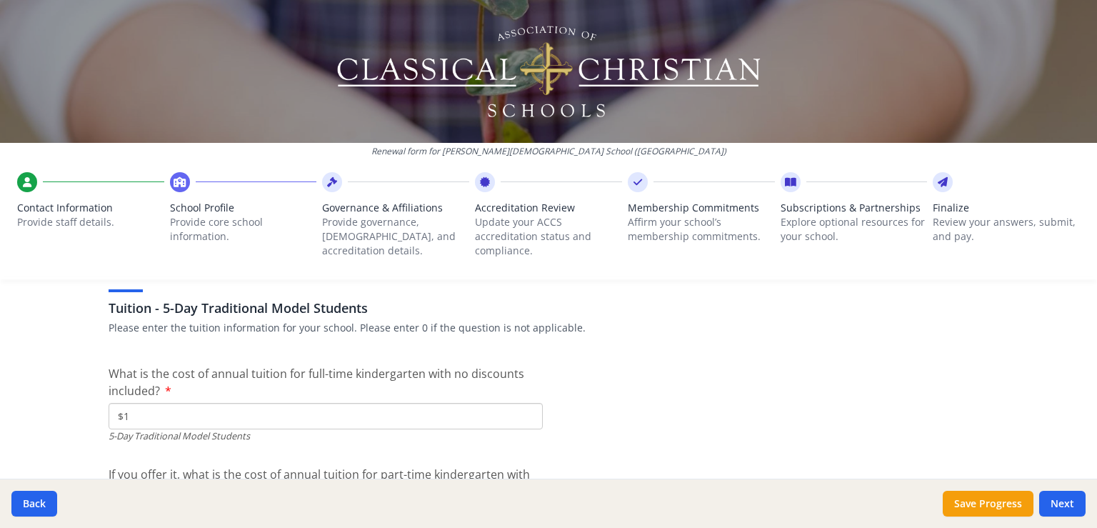
click at [156, 403] on input "$1" at bounding box center [326, 416] width 434 height 26
drag, startPoint x: 133, startPoint y: 408, endPoint x: 111, endPoint y: 411, distance: 22.3
click at [111, 411] on input "$1" at bounding box center [326, 416] width 434 height 26
type input "$11 700"
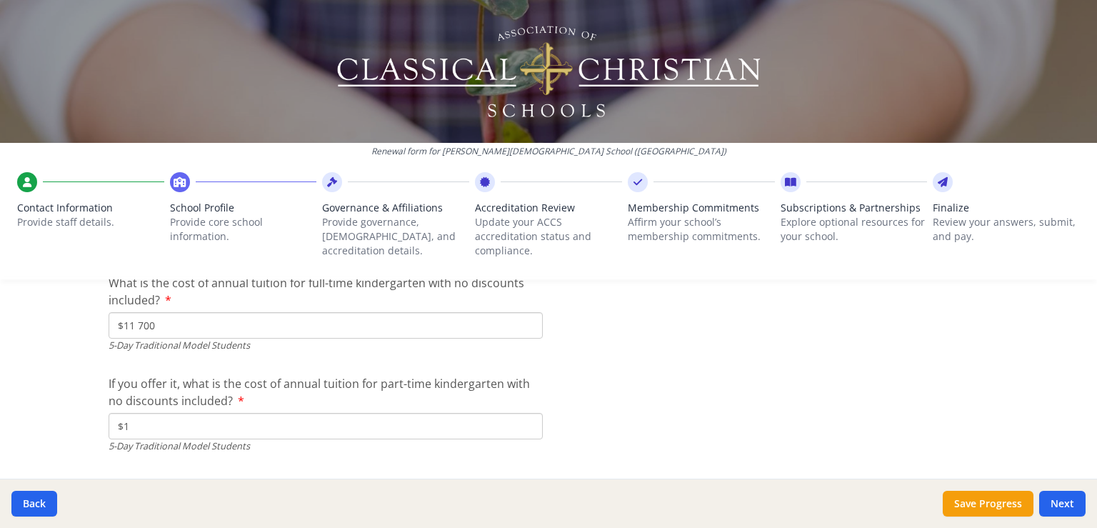
scroll to position [3843, 0]
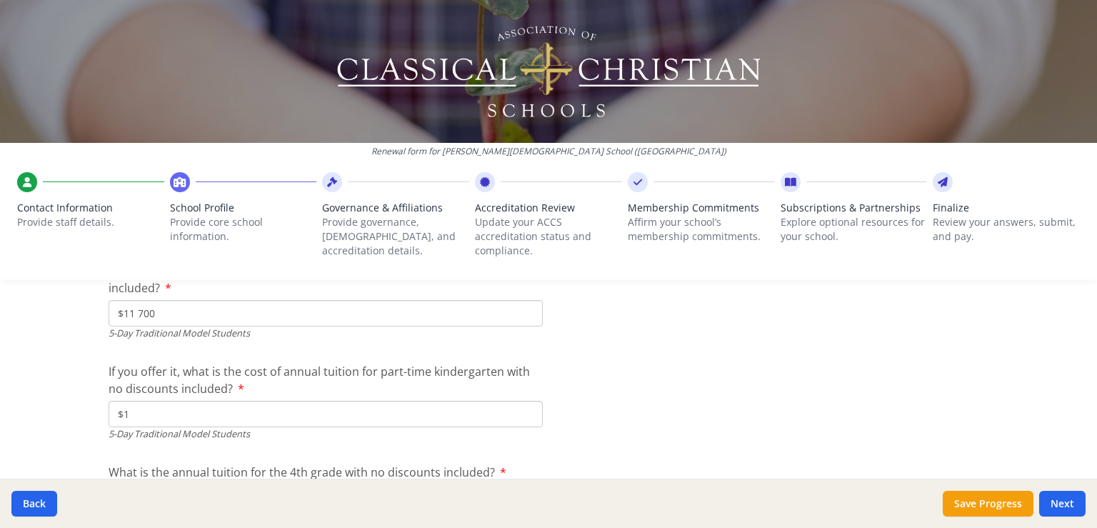
drag, startPoint x: 141, startPoint y: 418, endPoint x: 115, endPoint y: 413, distance: 26.9
click at [115, 413] on input "$1" at bounding box center [326, 414] width 434 height 26
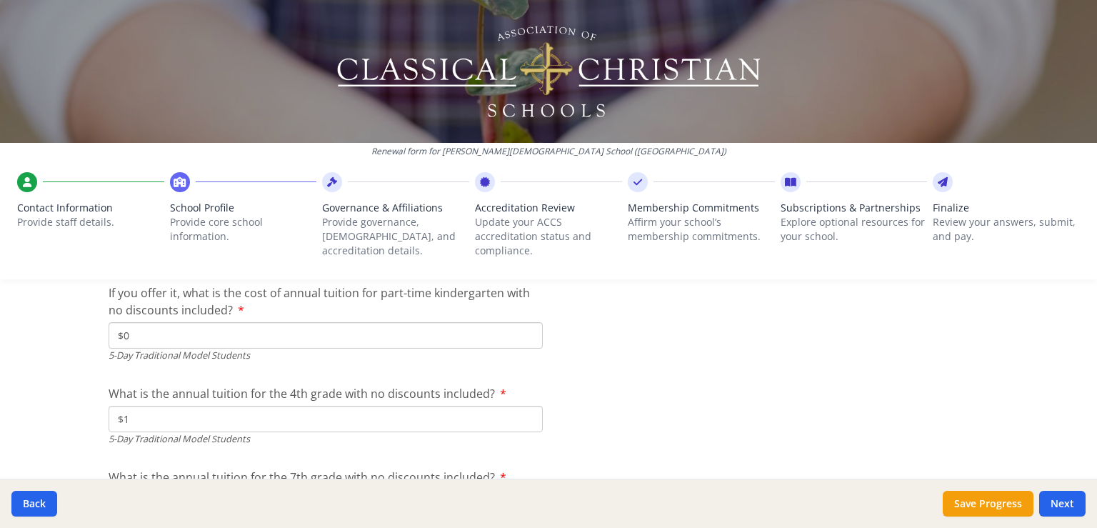
scroll to position [3928, 0]
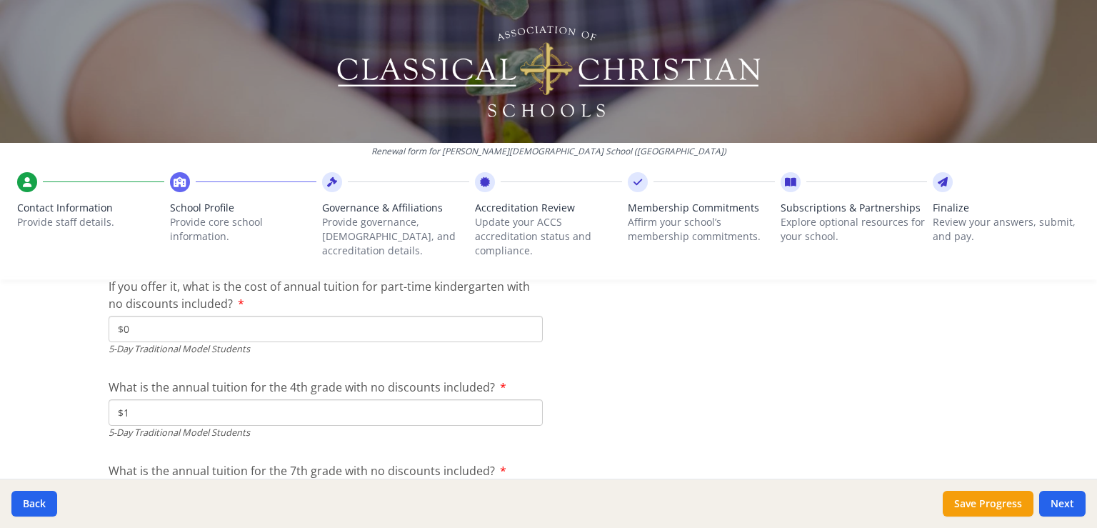
type input "$0"
click at [133, 412] on input "$1" at bounding box center [326, 412] width 434 height 26
type input "$13 800"
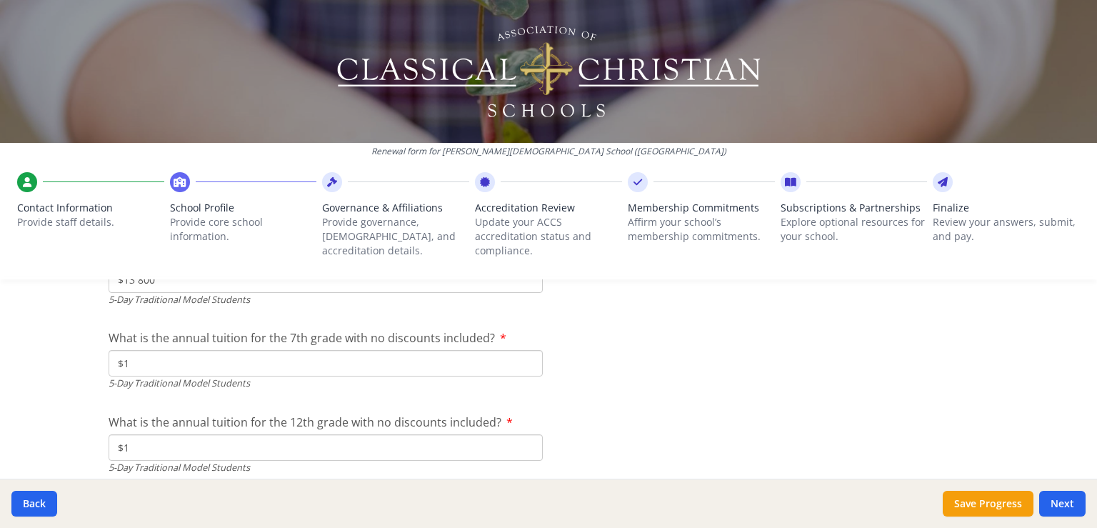
scroll to position [4085, 0]
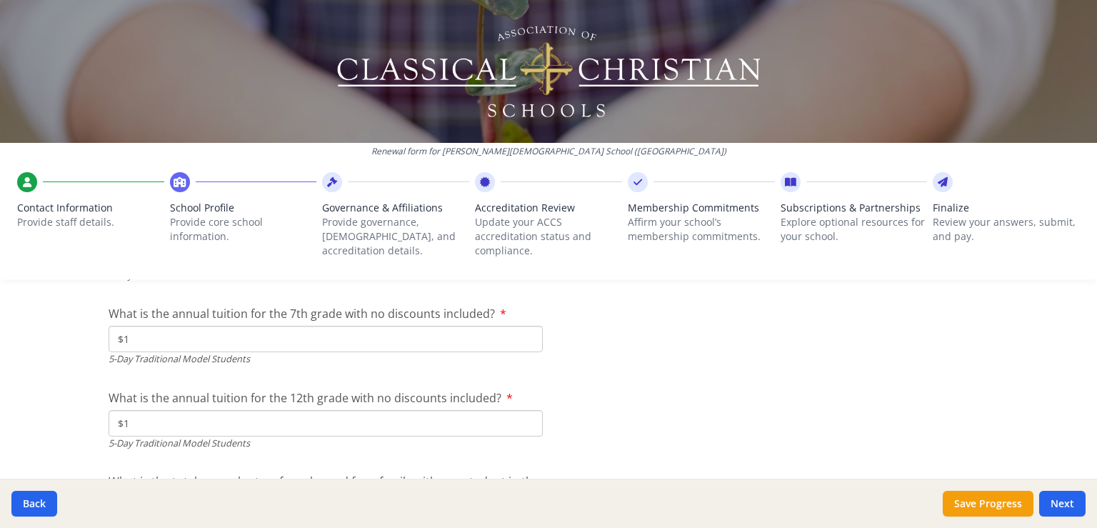
click at [129, 341] on input "$1" at bounding box center [326, 339] width 434 height 26
type input "$15 300"
drag, startPoint x: 147, startPoint y: 426, endPoint x: 110, endPoint y: 422, distance: 37.4
click at [110, 423] on input "$1" at bounding box center [326, 423] width 434 height 26
type input "$16 860"
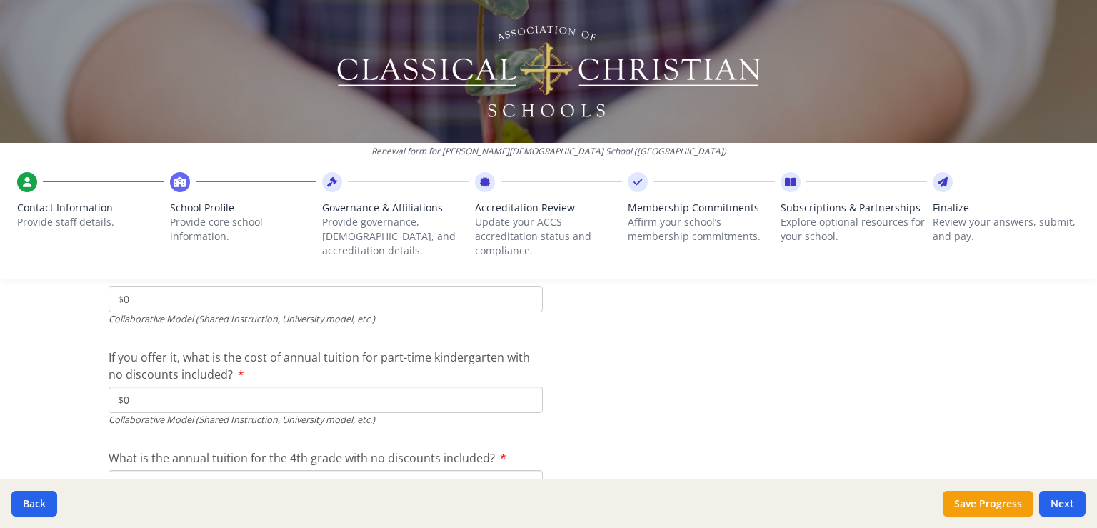
scroll to position [4867, 0]
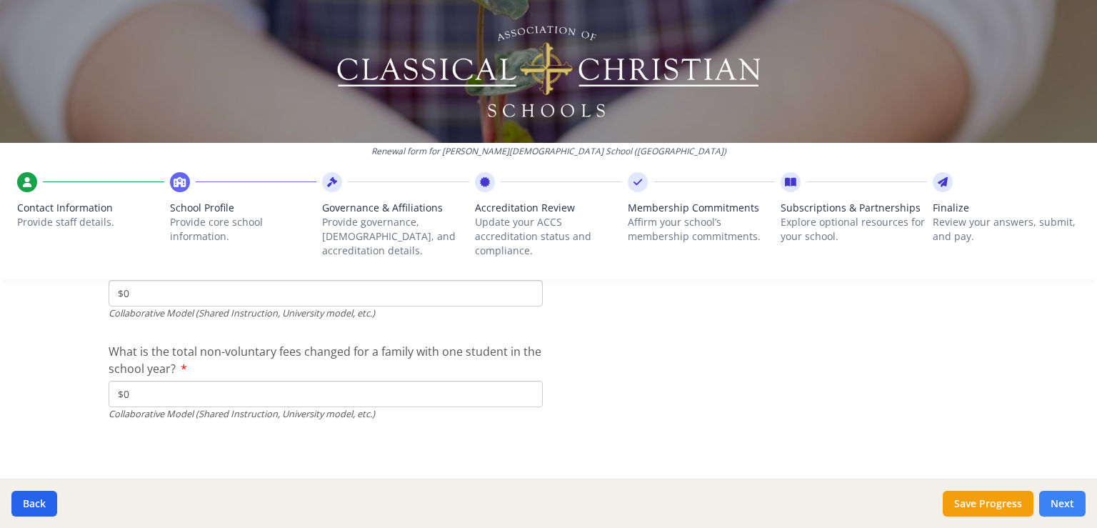
click at [1064, 506] on button "Next" at bounding box center [1062, 504] width 46 height 26
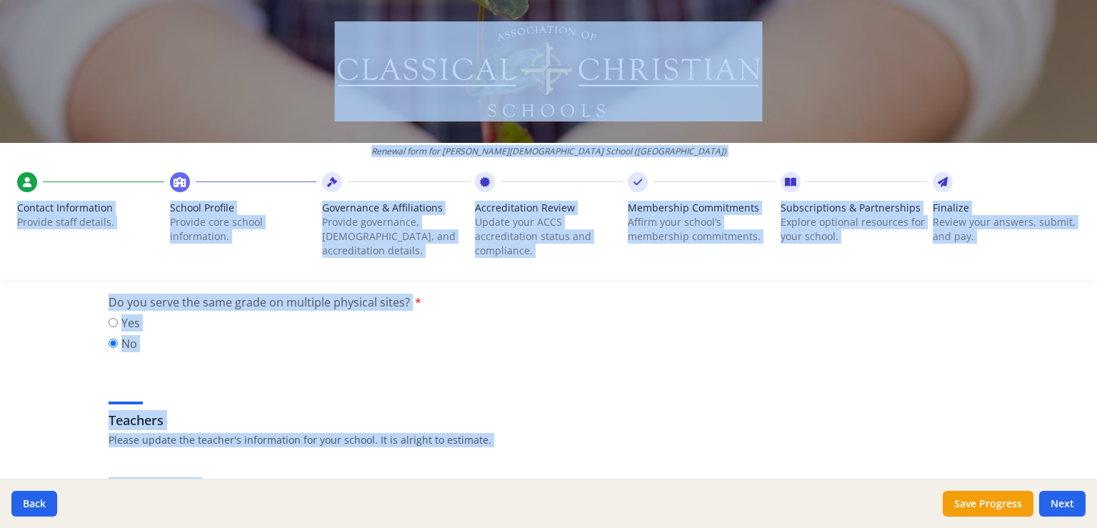
scroll to position [758, 0]
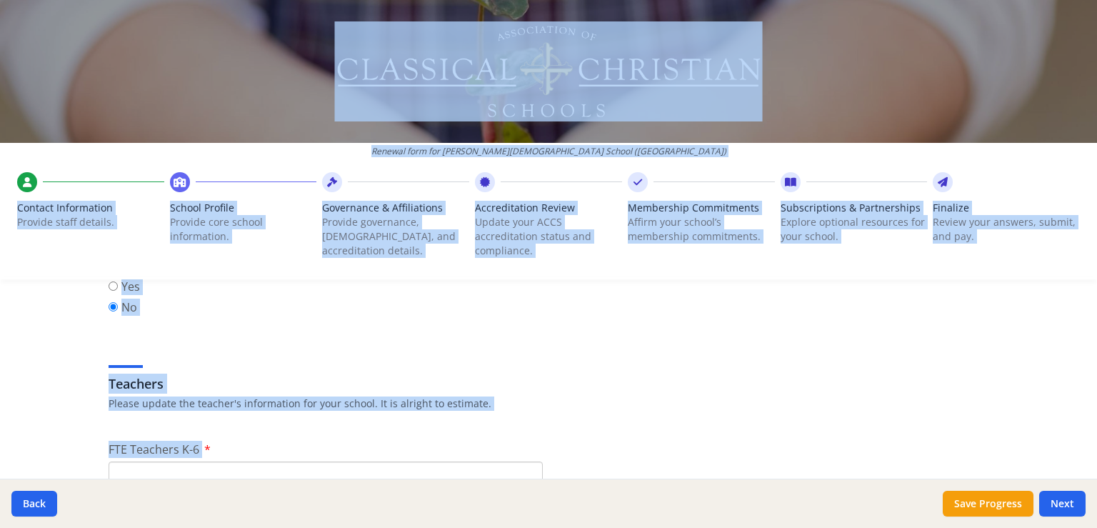
drag, startPoint x: 1095, startPoint y: 483, endPoint x: 1076, endPoint y: 96, distance: 387.5
click at [1076, 96] on div "Renewal form for [PERSON_NAME][DEMOGRAPHIC_DATA] School ([GEOGRAPHIC_DATA]) Con…" at bounding box center [548, 264] width 1097 height 528
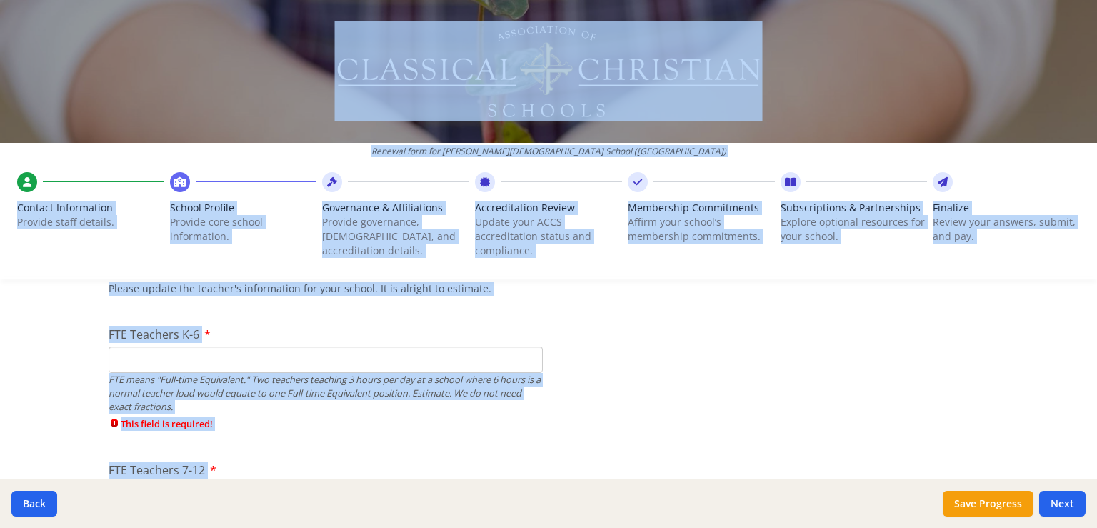
scroll to position [867, 0]
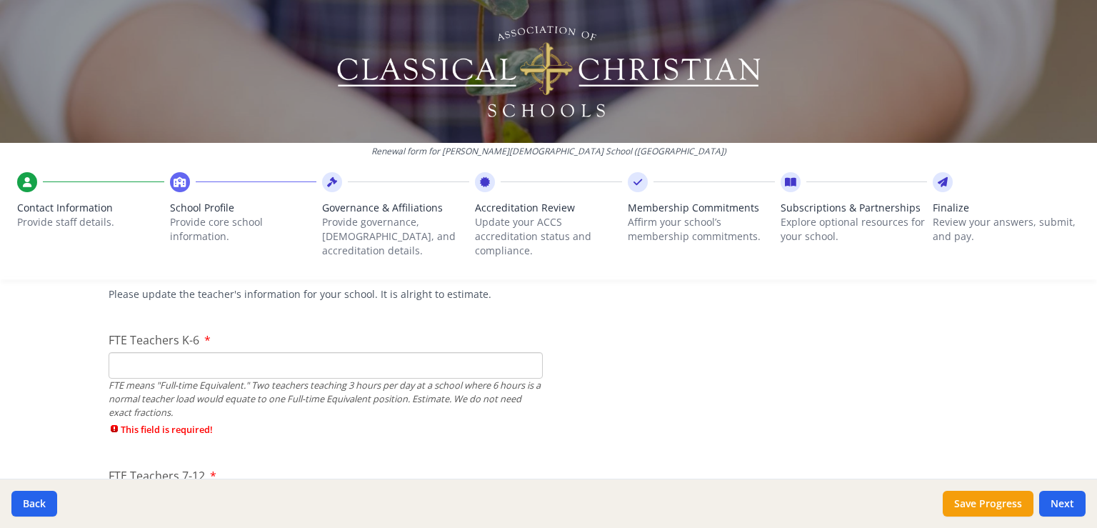
click at [144, 368] on input "FTE Teachers K-6" at bounding box center [326, 365] width 434 height 26
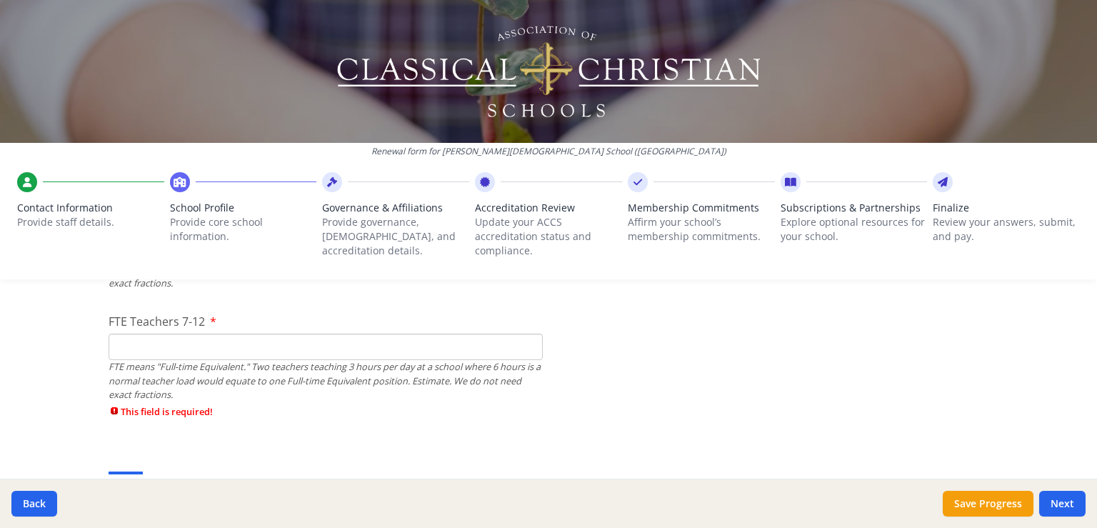
scroll to position [1003, 0]
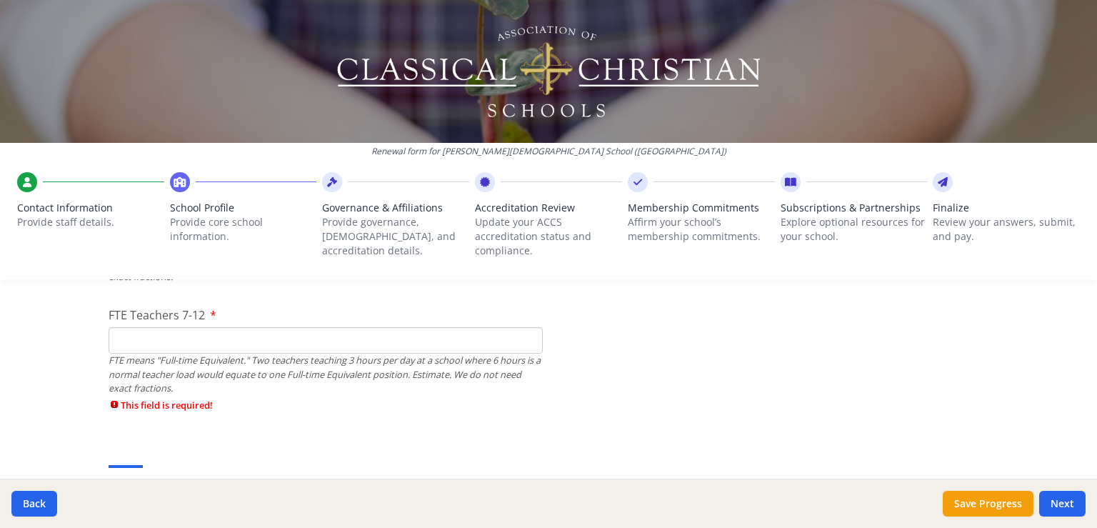
click at [181, 337] on input "FTE Teachers 7-12" at bounding box center [326, 340] width 434 height 26
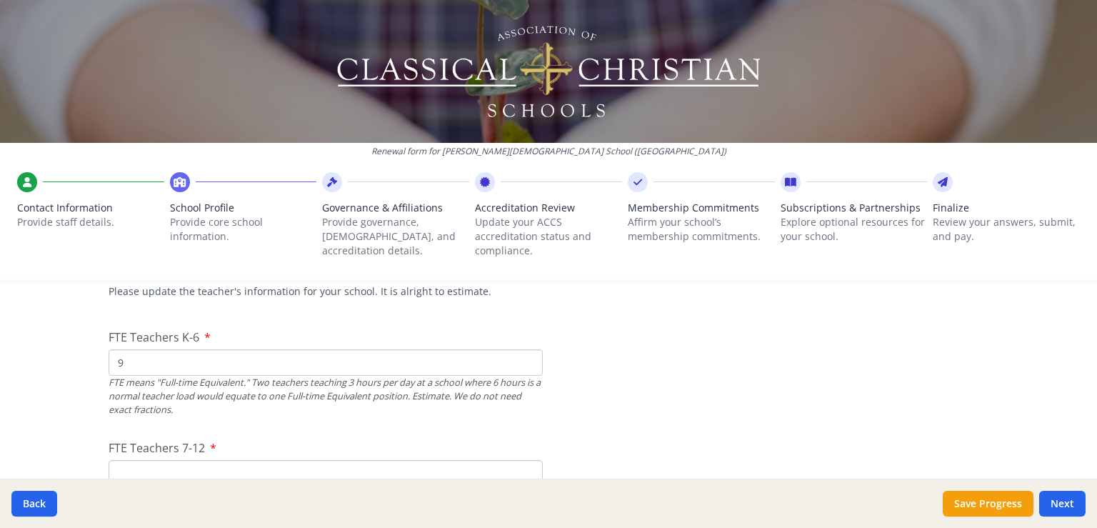
scroll to position [863, 0]
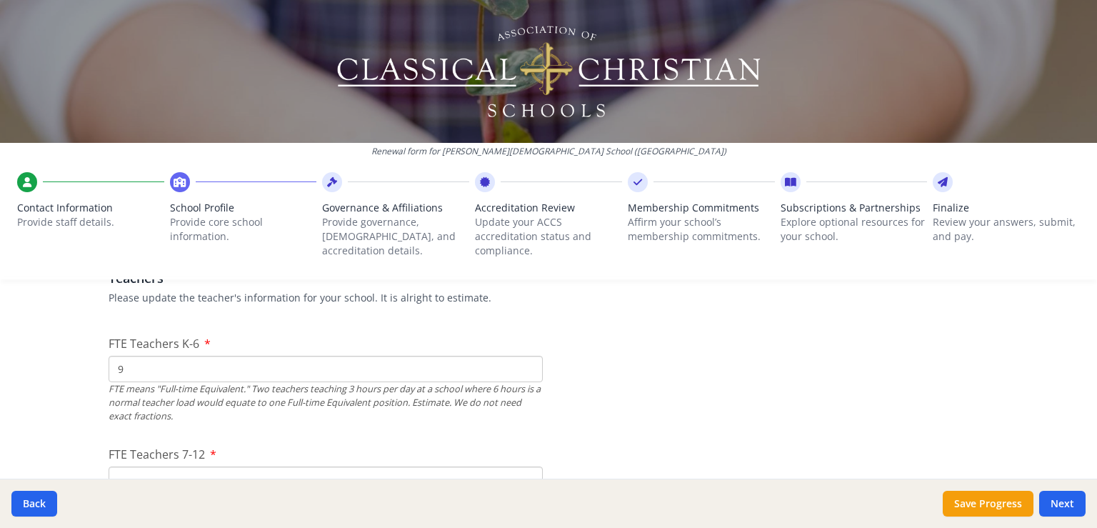
drag, startPoint x: 156, startPoint y: 368, endPoint x: 64, endPoint y: 363, distance: 91.6
click at [109, 363] on input "9" at bounding box center [326, 369] width 434 height 26
type input "10"
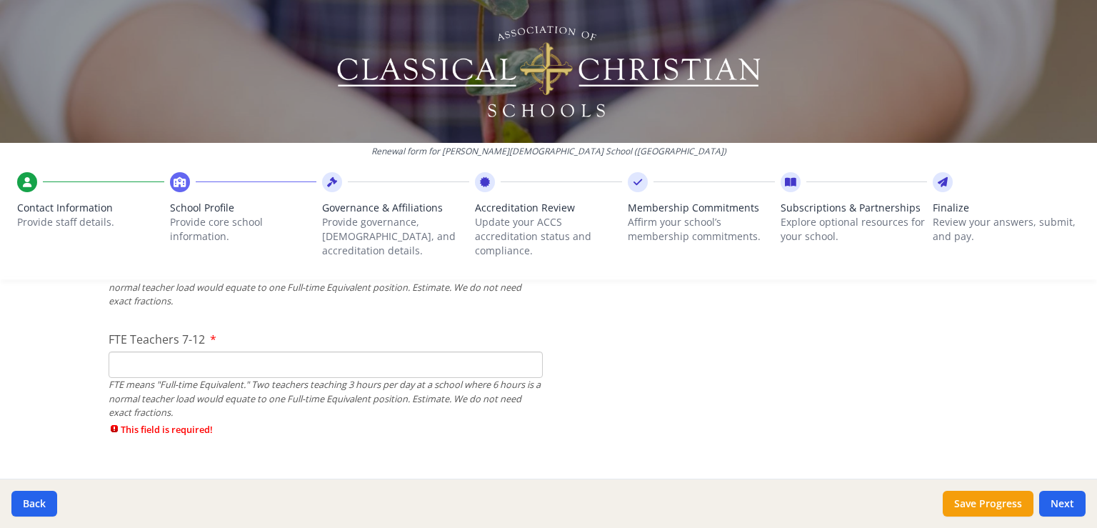
scroll to position [984, 0]
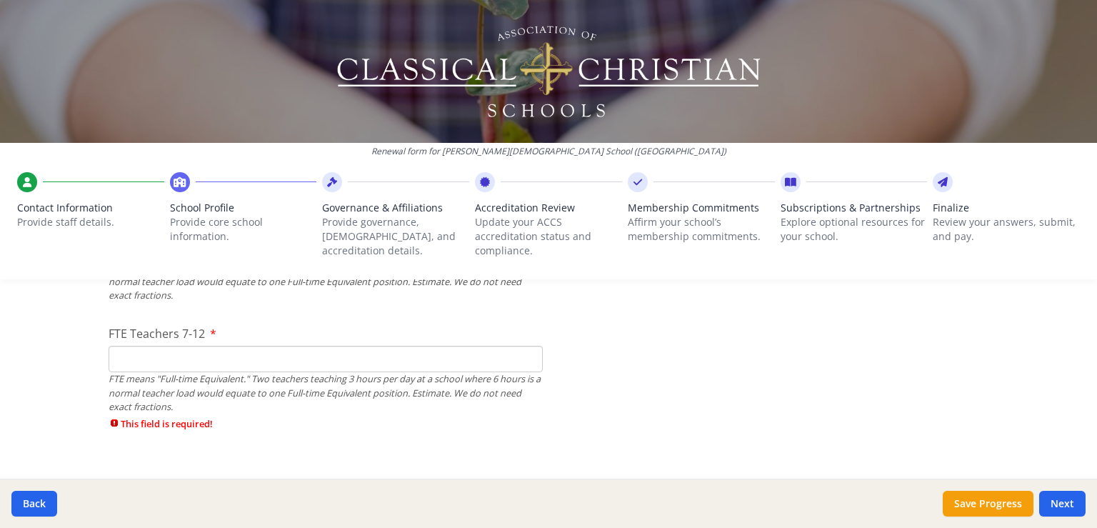
click at [268, 346] on div "FTE Teachers 7-12 FTE means "Full-time Equivalent." Two teachers teaching 3 hou…" at bounding box center [326, 381] width 434 height 113
click at [236, 353] on input "FTE Teachers 7-12" at bounding box center [326, 359] width 434 height 26
type input "14"
click at [1066, 503] on button "Next" at bounding box center [1062, 504] width 46 height 26
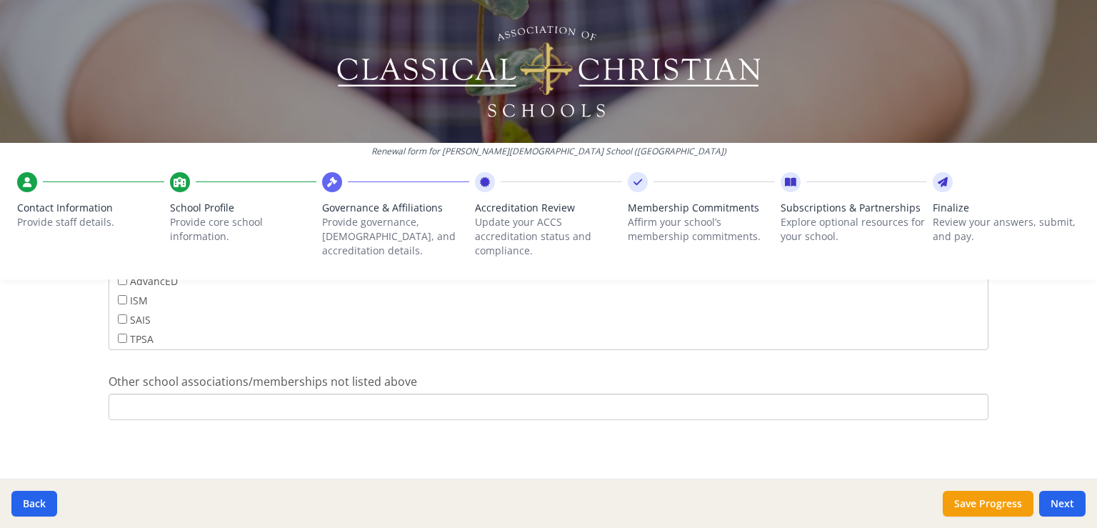
click at [1068, 490] on div "Back Save Progress Next" at bounding box center [548, 502] width 1097 height 49
click at [1058, 501] on button "Next" at bounding box center [1062, 504] width 46 height 26
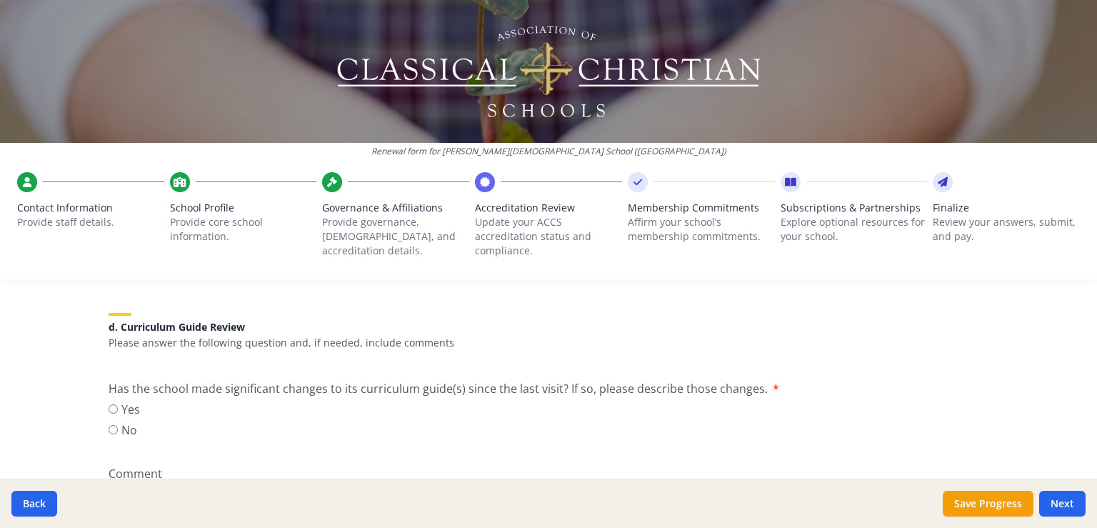
click at [111, 431] on input "No" at bounding box center [113, 429] width 9 height 9
radio input "true"
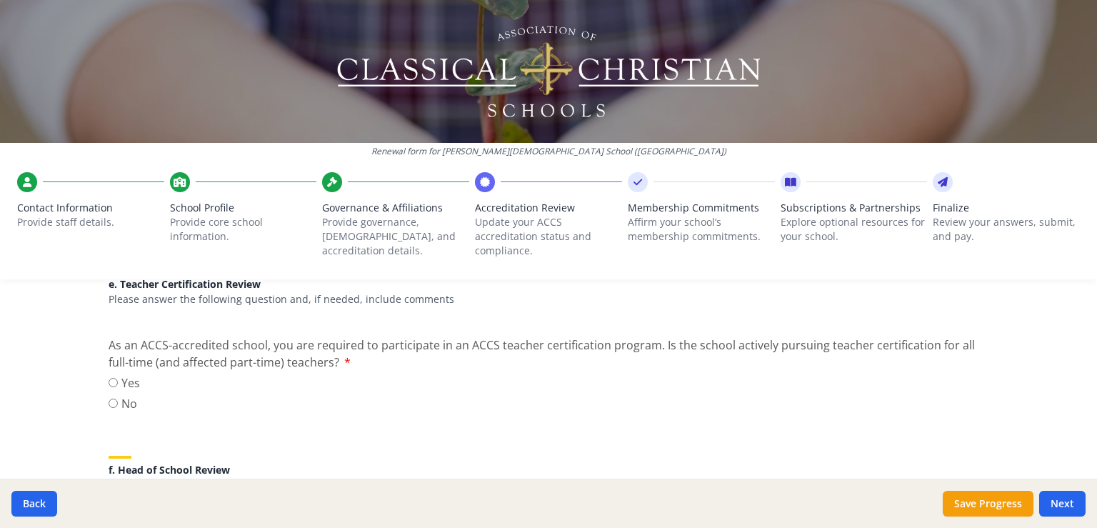
scroll to position [1295, 0]
click at [112, 384] on label "Yes" at bounding box center [124, 379] width 31 height 17
click at [112, 384] on input "Yes" at bounding box center [113, 379] width 9 height 9
radio input "true"
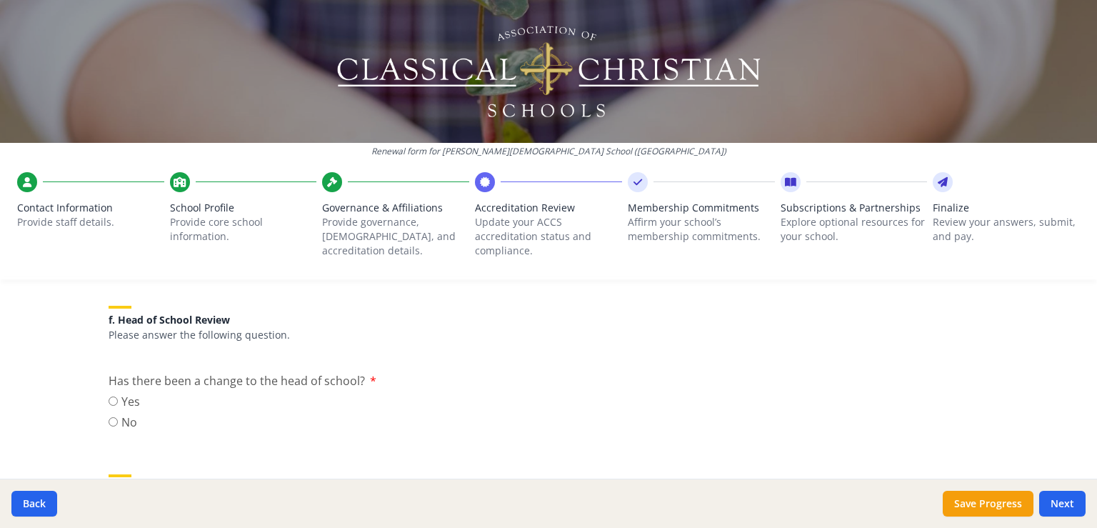
scroll to position [1445, 0]
click at [109, 421] on input "No" at bounding box center [113, 418] width 9 height 9
radio input "true"
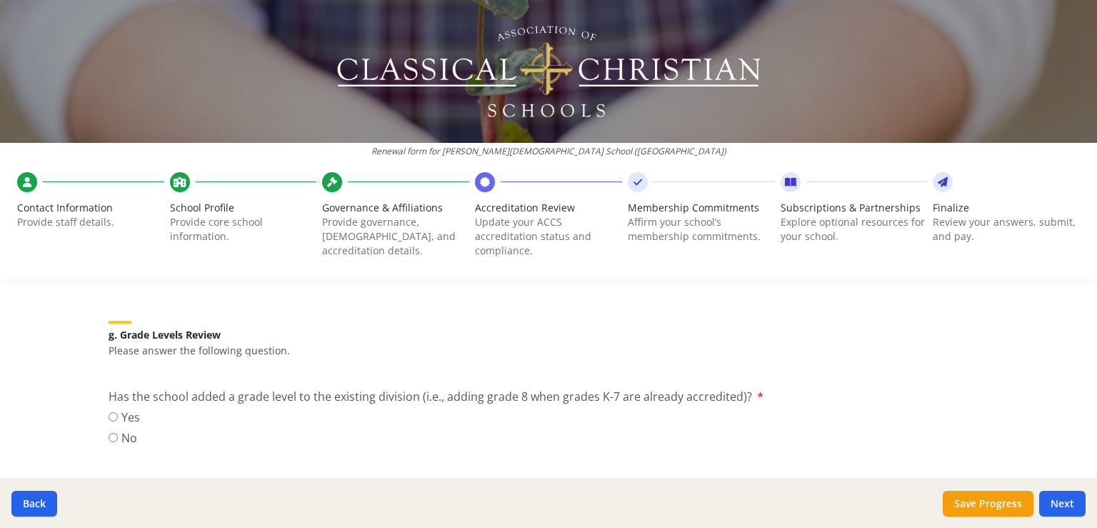
scroll to position [1607, 0]
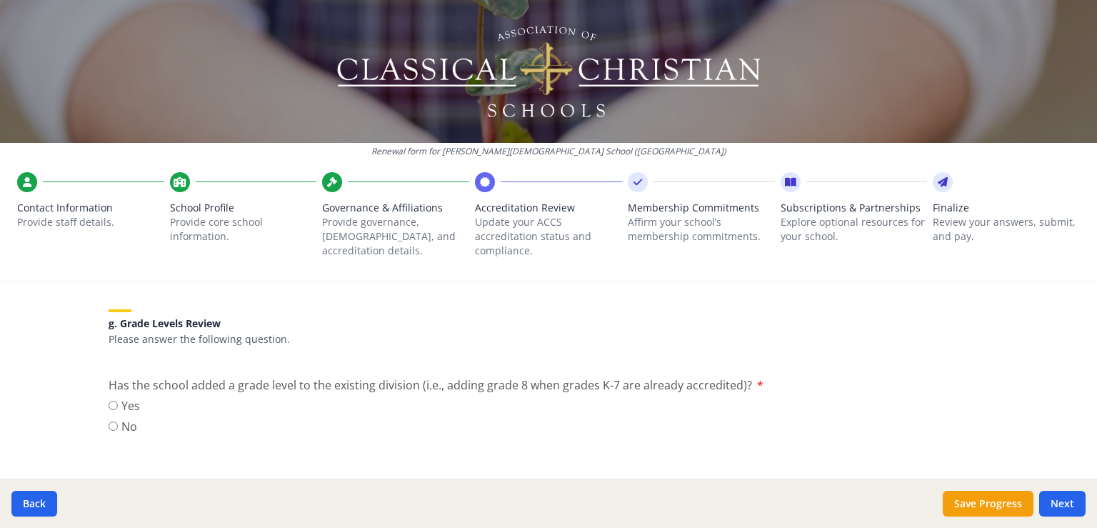
click at [109, 425] on input "No" at bounding box center [113, 425] width 9 height 9
radio input "true"
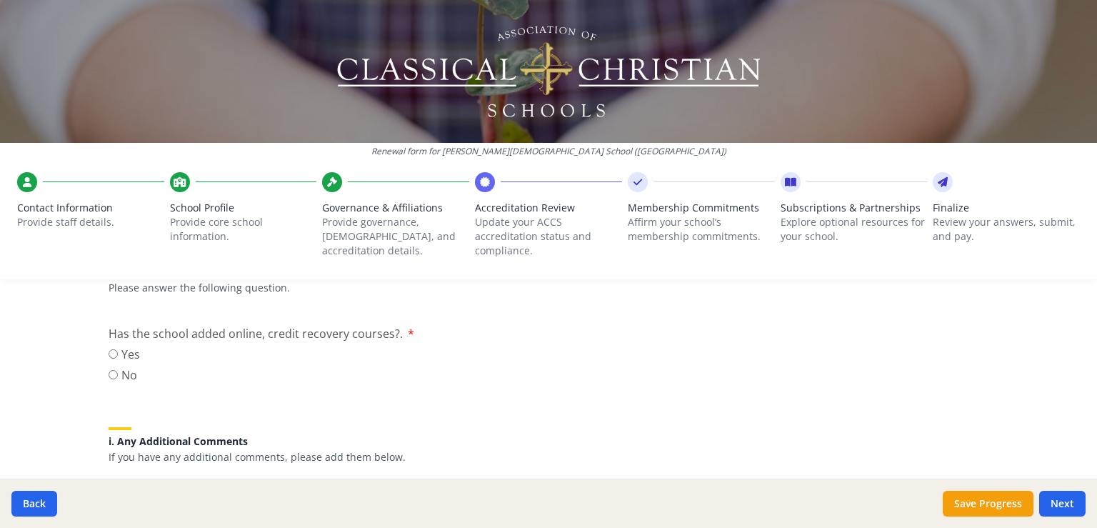
scroll to position [1824, 0]
click at [109, 381] on input "No" at bounding box center [113, 377] width 9 height 9
radio input "true"
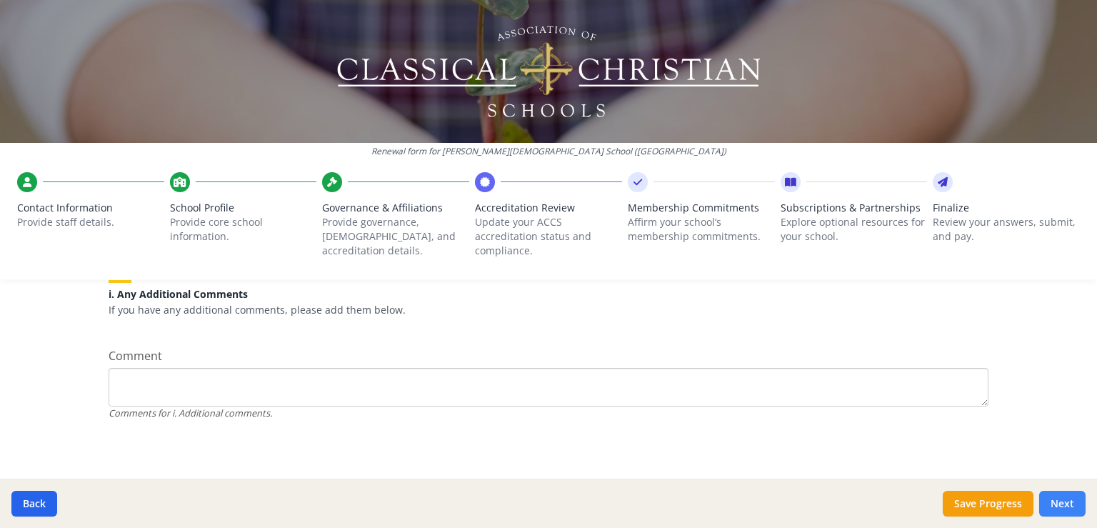
click at [1061, 505] on button "Next" at bounding box center [1062, 504] width 46 height 26
click at [1059, 501] on button "Next" at bounding box center [1062, 504] width 46 height 26
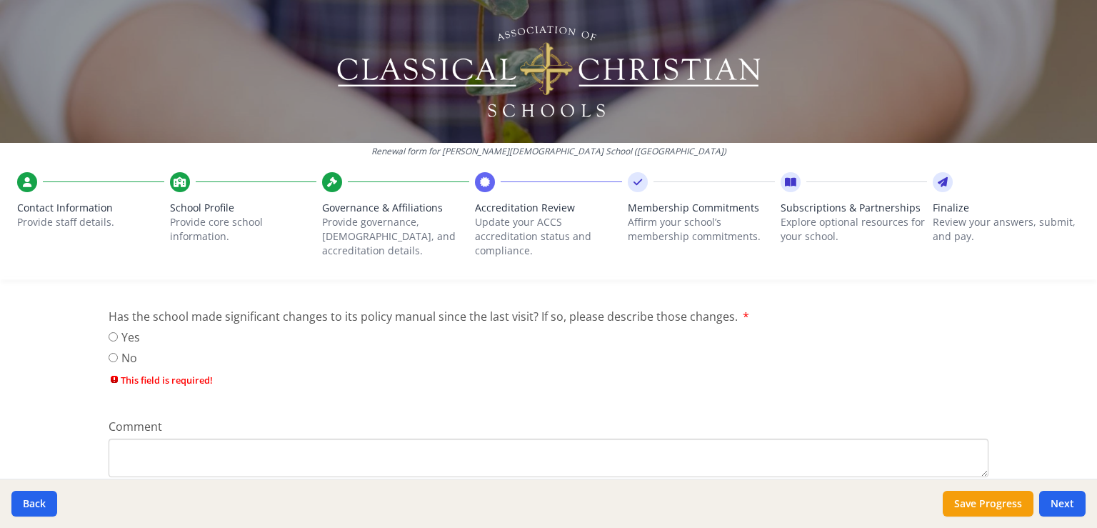
scroll to position [837, 0]
click at [109, 356] on input "No" at bounding box center [113, 360] width 9 height 9
radio input "true"
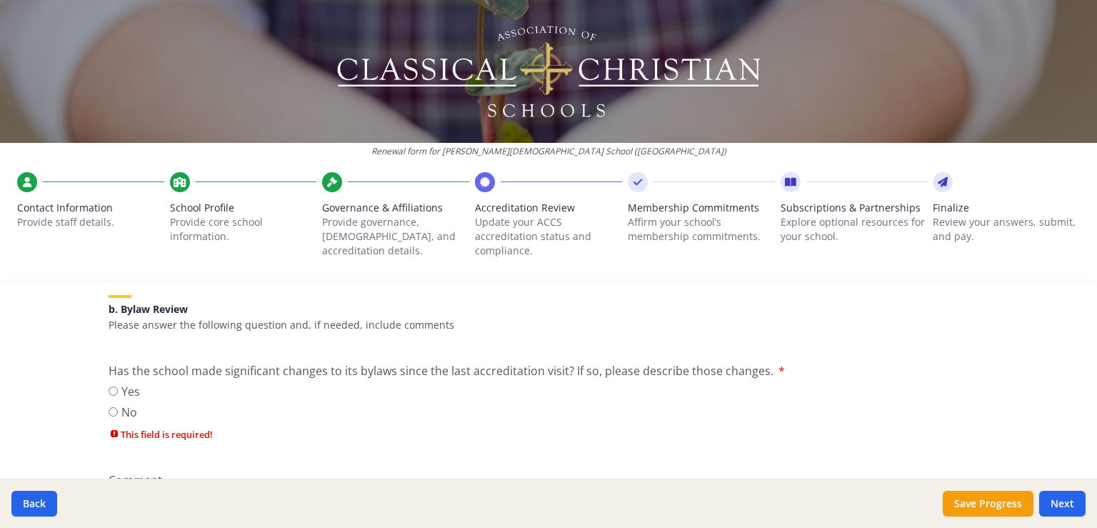
scroll to position [494, 0]
click at [114, 412] on label "No" at bounding box center [124, 414] width 31 height 17
click at [114, 412] on input "No" at bounding box center [113, 414] width 9 height 9
radio input "true"
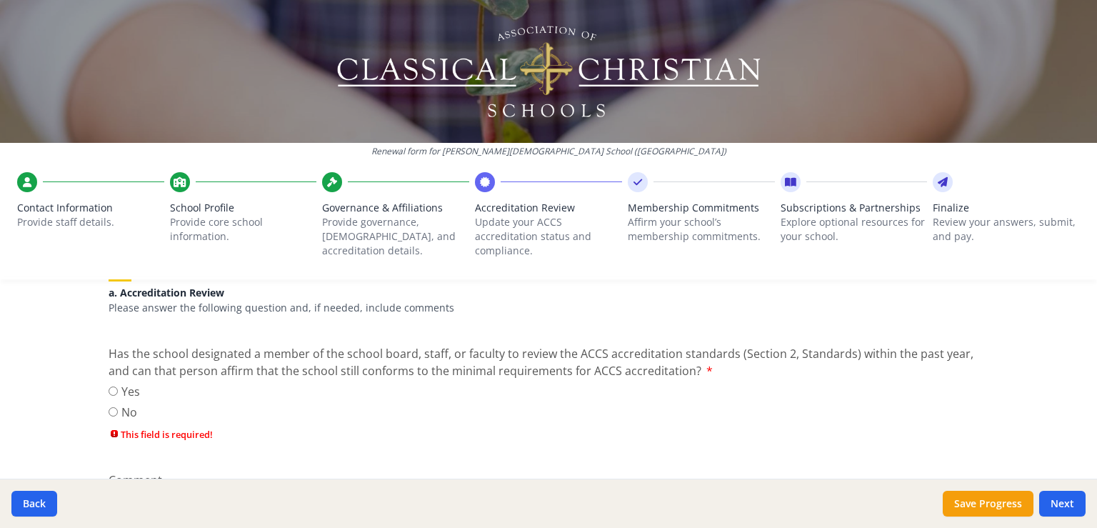
scroll to position [214, 0]
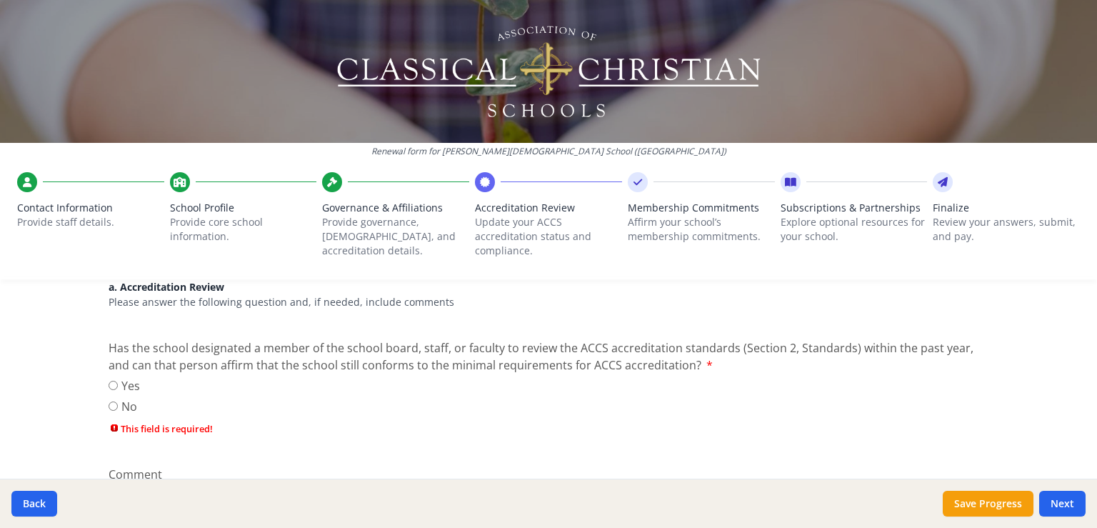
click at [109, 384] on input "Yes" at bounding box center [113, 385] width 9 height 9
radio input "true"
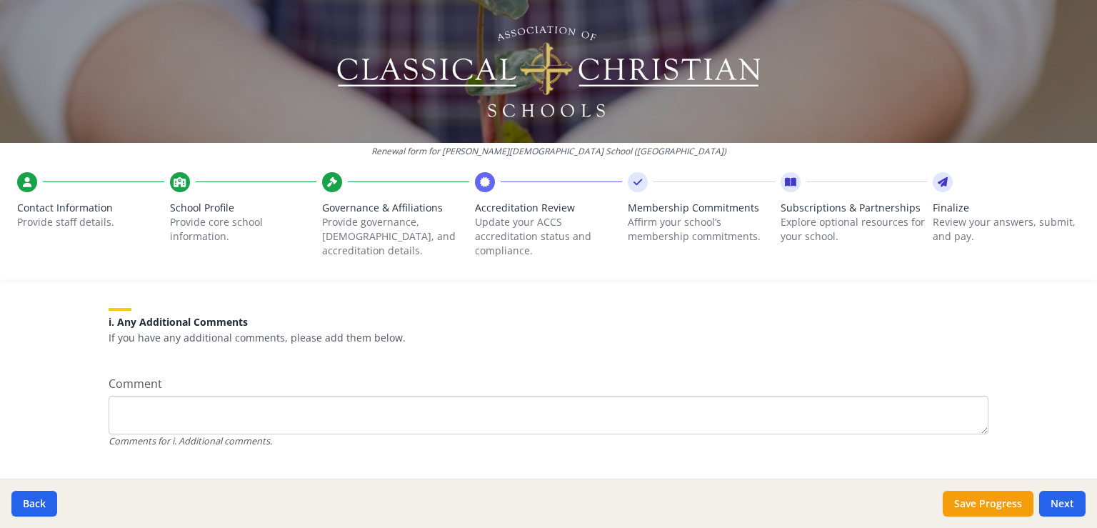
scroll to position [1974, 0]
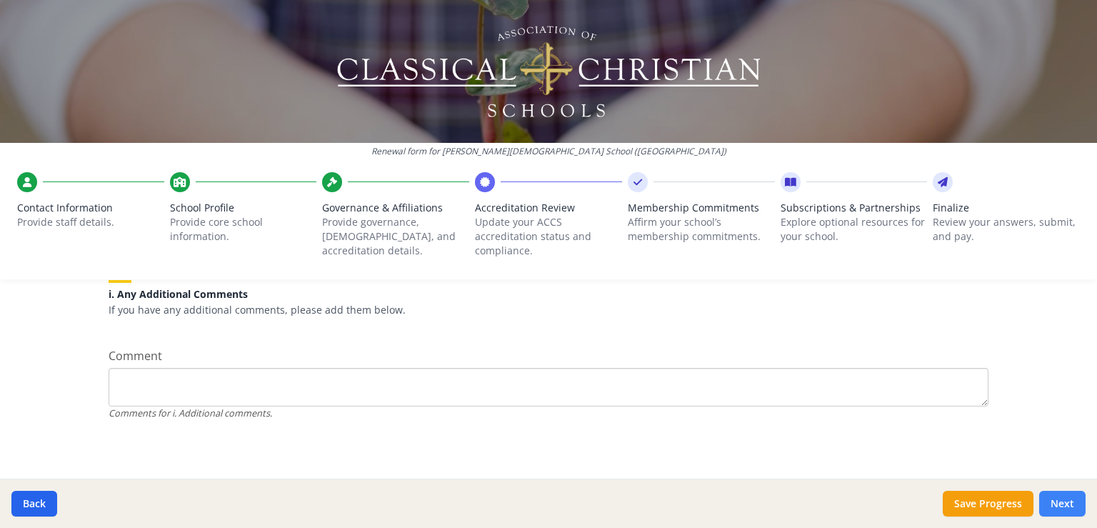
click at [1061, 506] on button "Next" at bounding box center [1062, 504] width 46 height 26
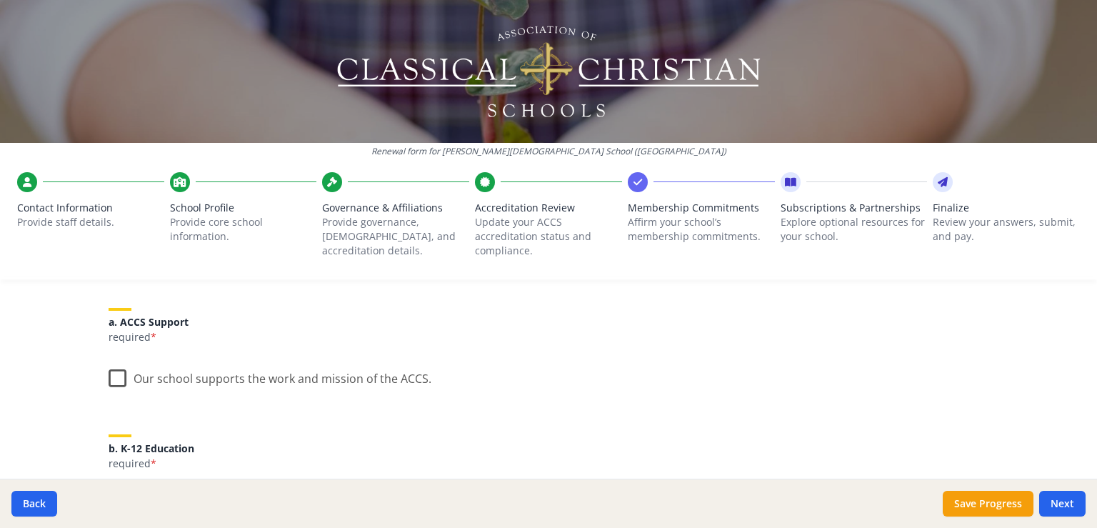
scroll to position [217, 0]
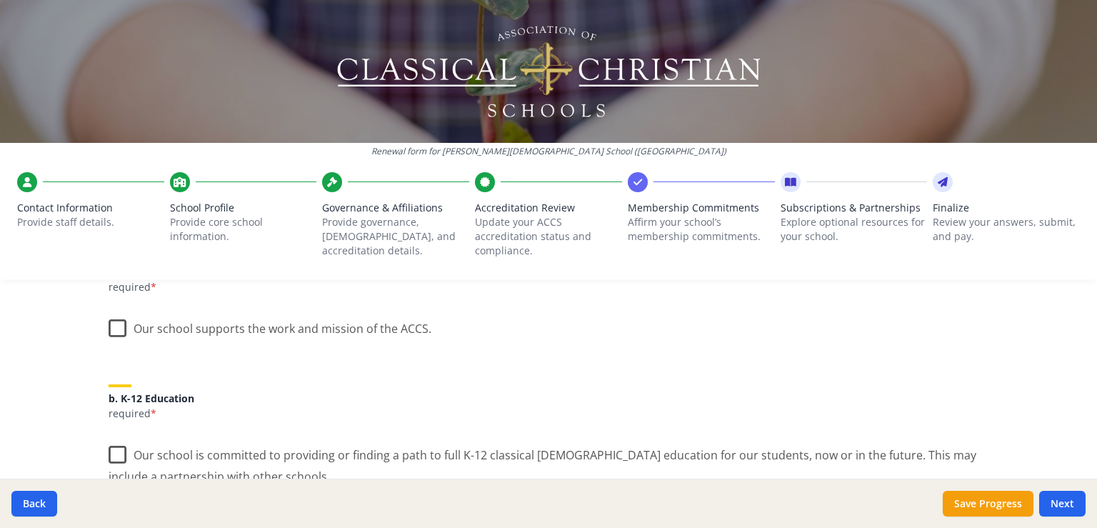
click at [124, 333] on label "Our school supports the work and mission of the ACCS." at bounding box center [270, 325] width 323 height 31
click at [0, 0] on input "Our school supports the work and mission of the ACCS." at bounding box center [0, 0] width 0 height 0
click at [111, 454] on label "Our school is committed to providing or finding a path to full K-12 classical […" at bounding box center [549, 460] width 880 height 48
click at [0, 0] on input "Our school is committed to providing or finding a path to full K-12 classical […" at bounding box center [0, 0] width 0 height 0
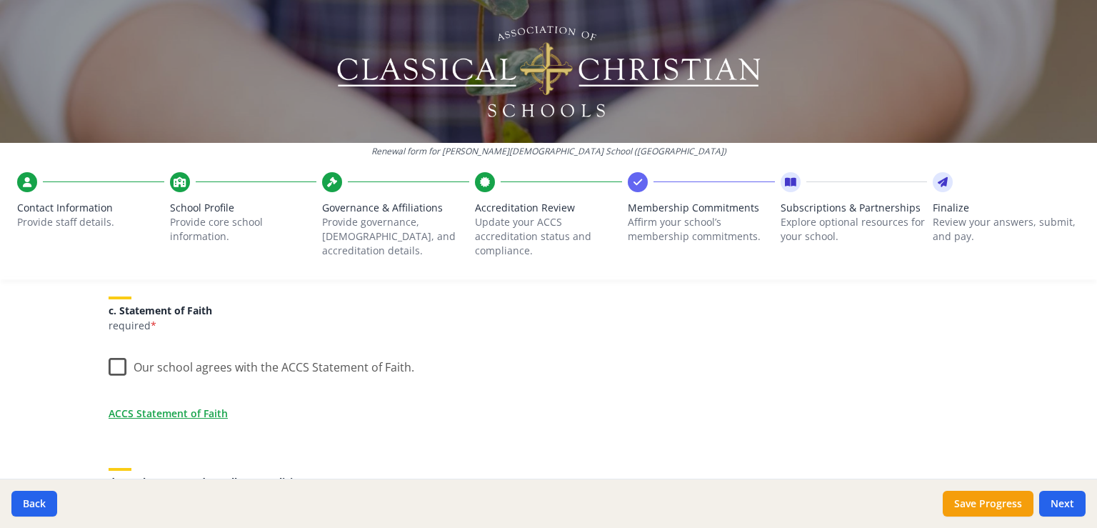
scroll to position [456, 0]
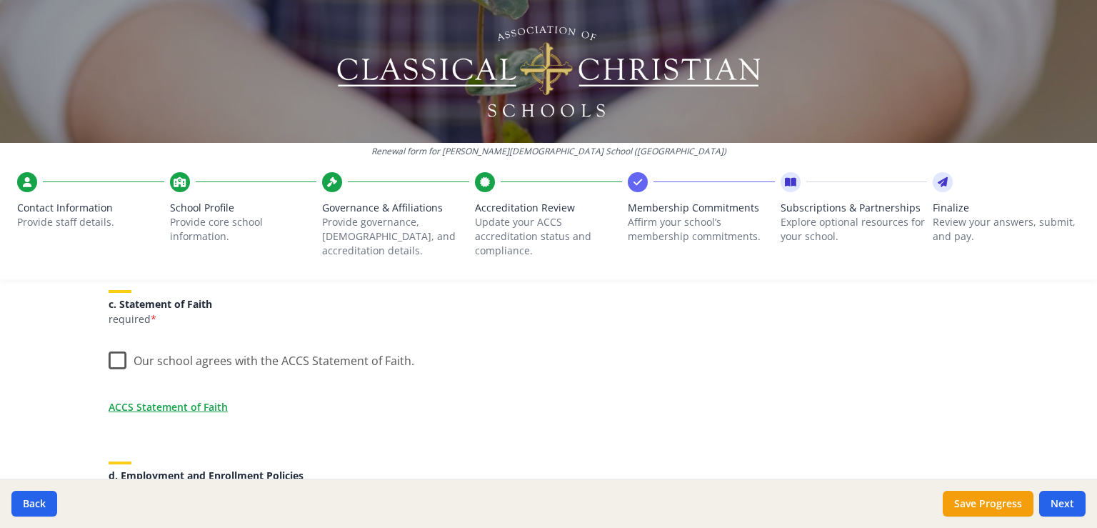
click at [122, 372] on label "Our school agrees with the ACCS Statement of Faith." at bounding box center [262, 357] width 306 height 31
click at [0, 0] on input "Our school agrees with the ACCS Statement of Faith." at bounding box center [0, 0] width 0 height 0
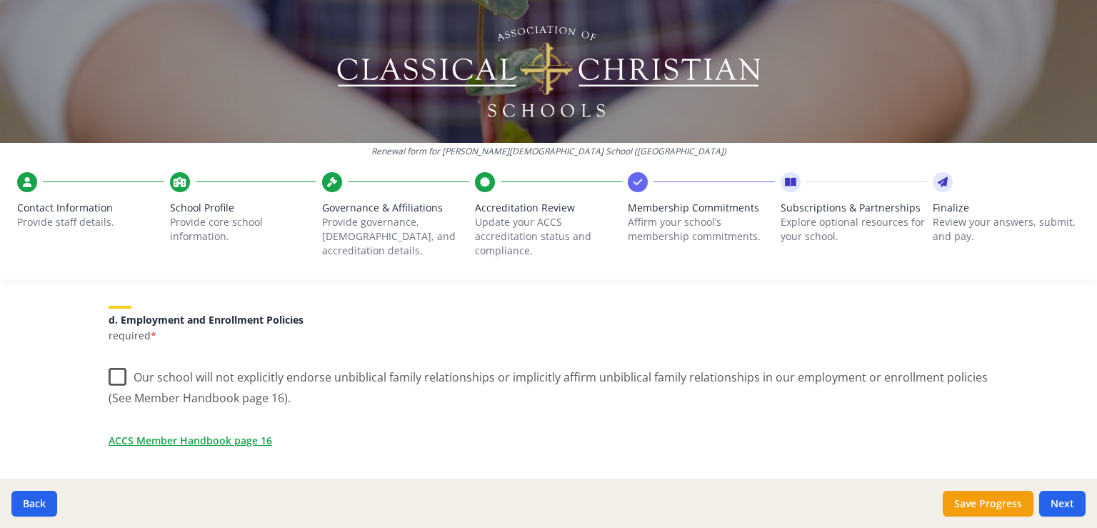
scroll to position [624, 0]
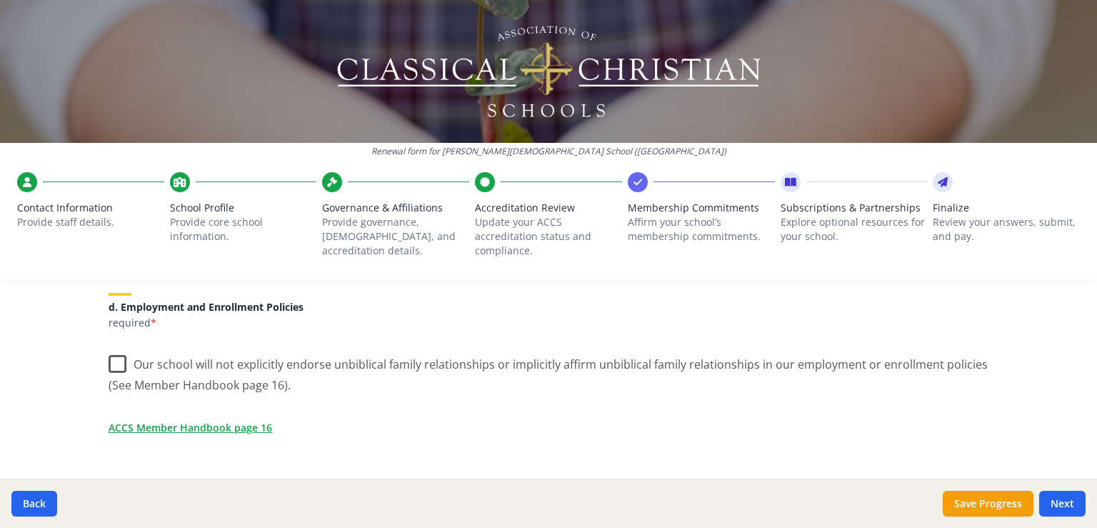
click at [97, 371] on div "ACCS Membership Agreement (requirements) As an ACCS member school you are requi…" at bounding box center [548, 477] width 914 height 1553
click at [109, 354] on label "Our school will not explicitly endorse unbiblical family relationships or impli…" at bounding box center [549, 370] width 880 height 48
click at [0, 0] on input "Our school will not explicitly endorse unbiblical family relationships or impli…" at bounding box center [0, 0] width 0 height 0
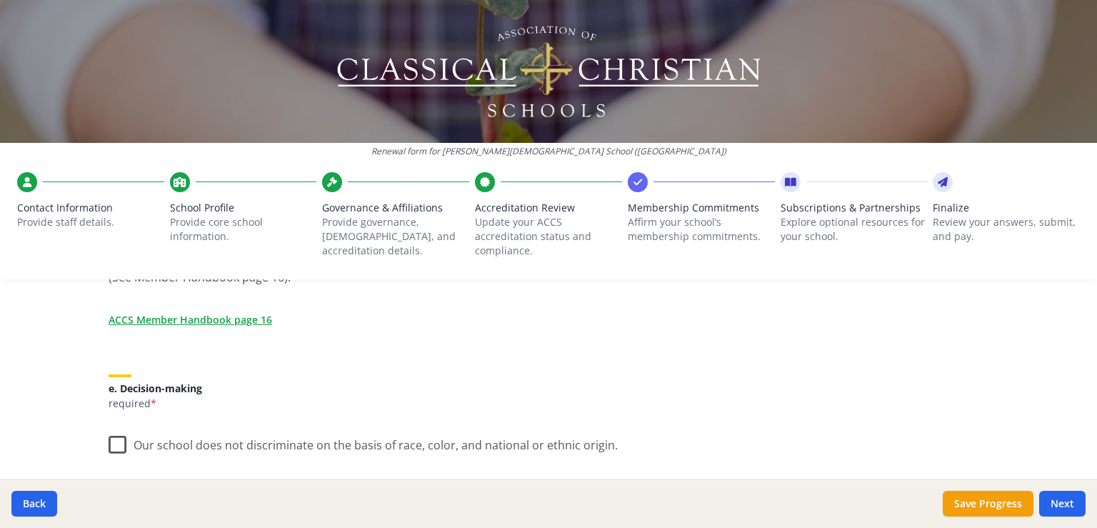
scroll to position [778, 0]
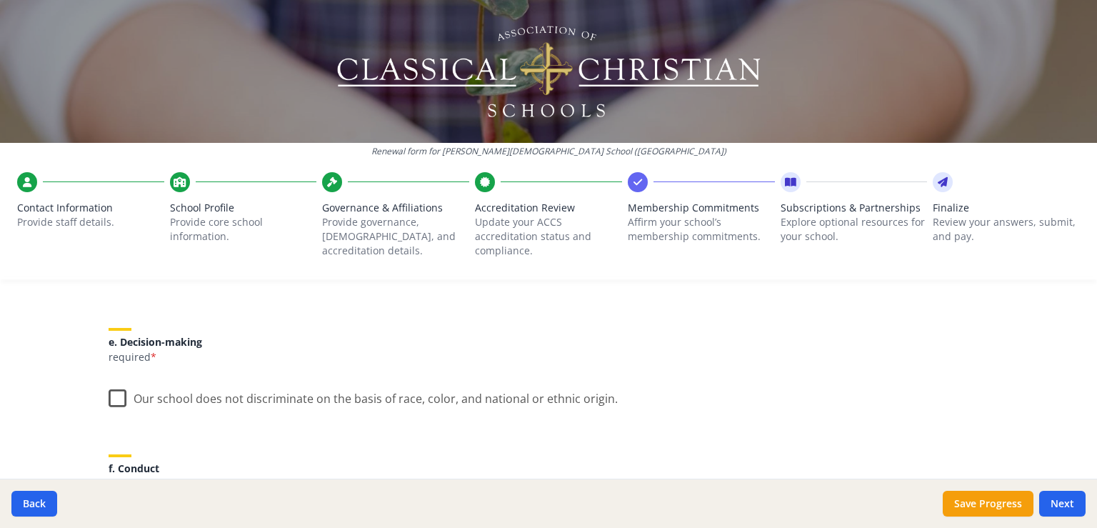
click at [104, 416] on div "ACCS Membership Agreement (requirements) As an ACCS member school you are requi…" at bounding box center [548, 323] width 914 height 1553
click at [109, 401] on label "Our school does not discriminate on the basis of race, color, and national or e…" at bounding box center [363, 395] width 509 height 31
click at [0, 0] on input "Our school does not discriminate on the basis of race, color, and national or e…" at bounding box center [0, 0] width 0 height 0
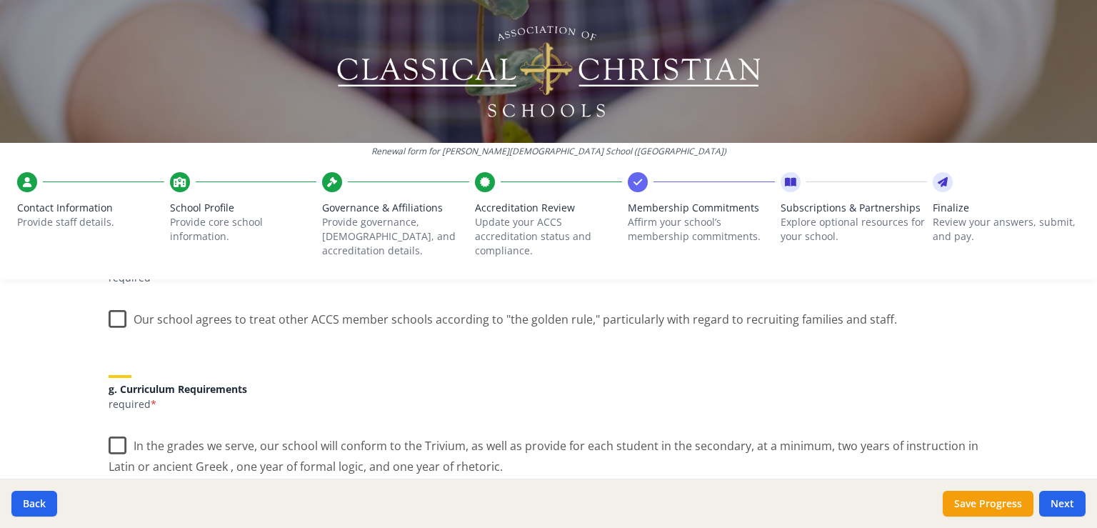
scroll to position [987, 0]
click at [96, 320] on div "ACCS Membership Agreement (requirements) As an ACCS member school you are requi…" at bounding box center [548, 114] width 914 height 1553
click at [109, 320] on label "Our school agrees to treat other ACCS member schools according to "the golden r…" at bounding box center [503, 314] width 788 height 31
click at [0, 0] on input "Our school agrees to treat other ACCS member schools according to "the golden r…" at bounding box center [0, 0] width 0 height 0
click at [112, 450] on label "In the grades we serve, our school will conform to the Trivium, as well as prov…" at bounding box center [549, 449] width 880 height 48
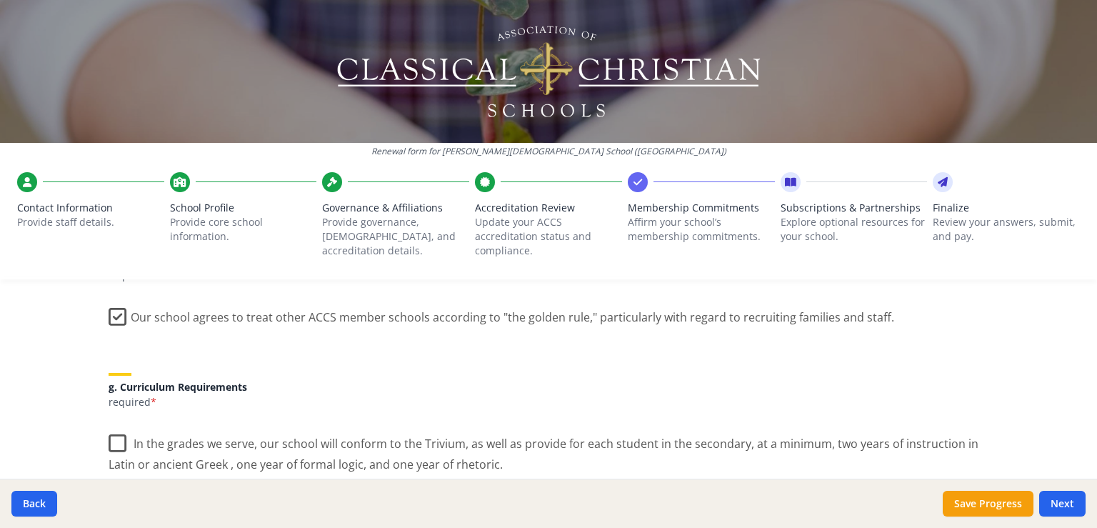
click at [0, 0] on input "In the grades we serve, our school will conform to the Trivium, as well as prov…" at bounding box center [0, 0] width 0 height 0
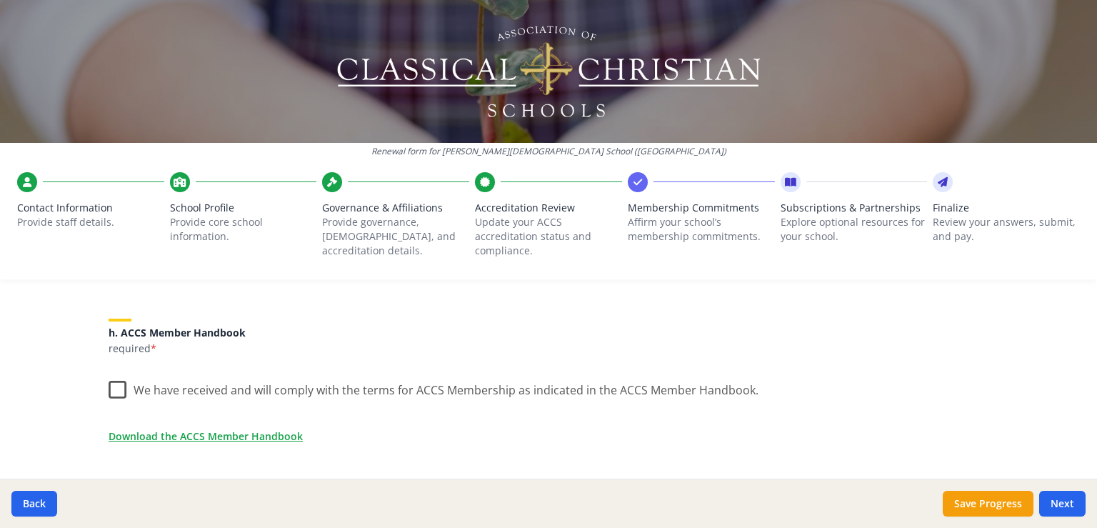
scroll to position [1177, 0]
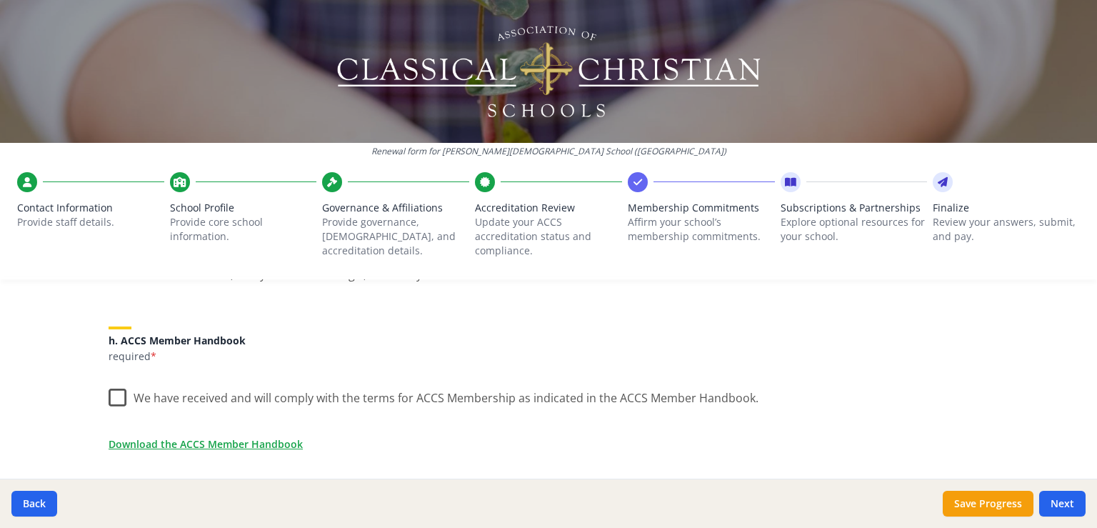
click at [109, 398] on label "We have received and will comply with the terms for ACCS Membership as indicate…" at bounding box center [434, 394] width 650 height 31
click at [0, 0] on input "We have received and will comply with the terms for ACCS Membership as indicate…" at bounding box center [0, 0] width 0 height 0
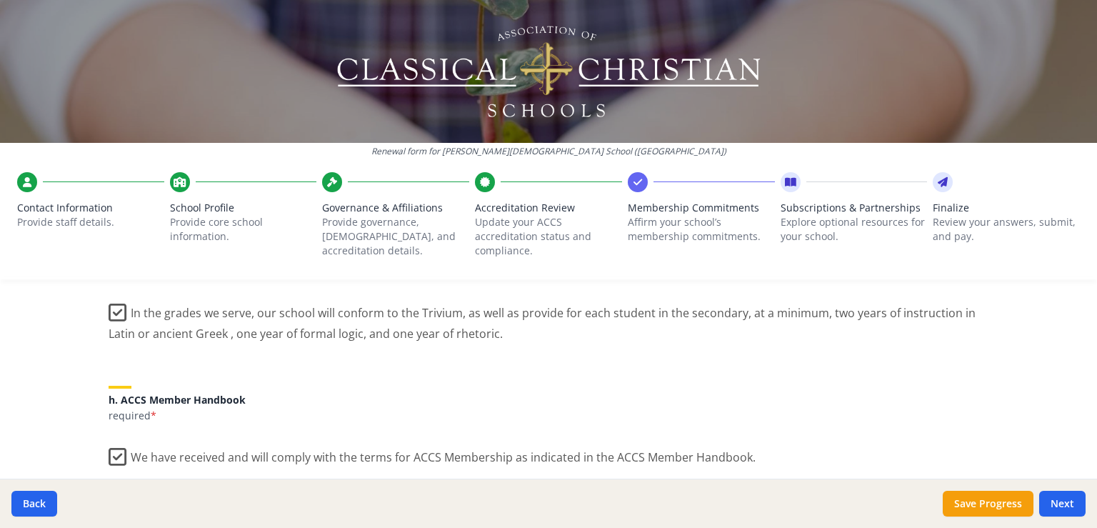
scroll to position [1379, 0]
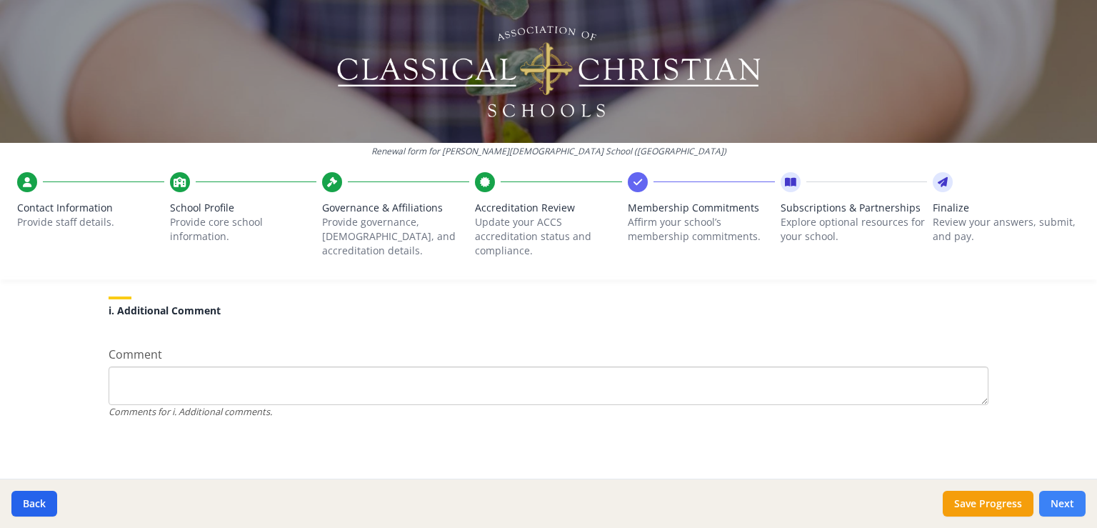
click at [1062, 507] on button "Next" at bounding box center [1062, 504] width 46 height 26
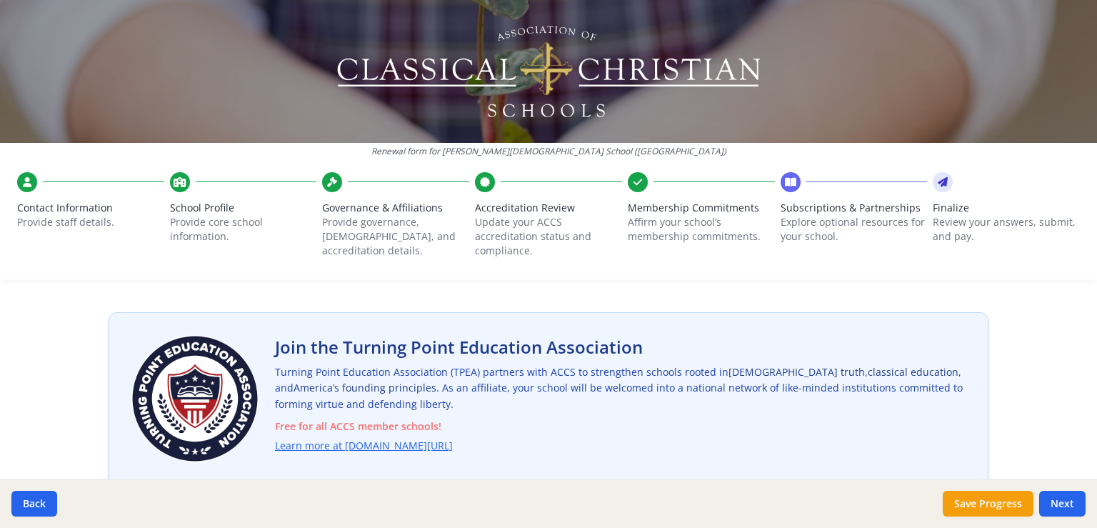
scroll to position [71, 0]
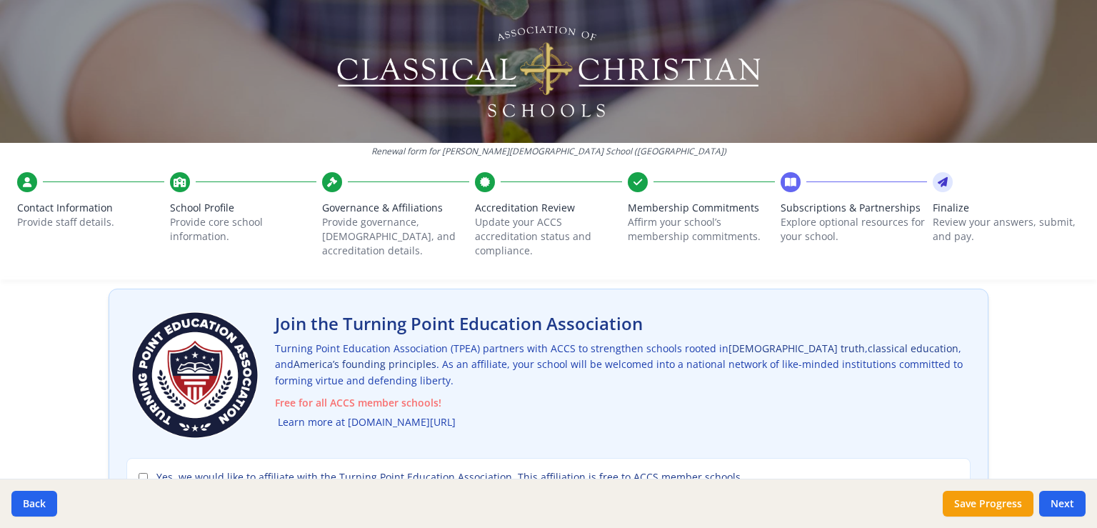
click at [448, 425] on link "Learn more at [DOMAIN_NAME][URL]" at bounding box center [367, 422] width 178 height 16
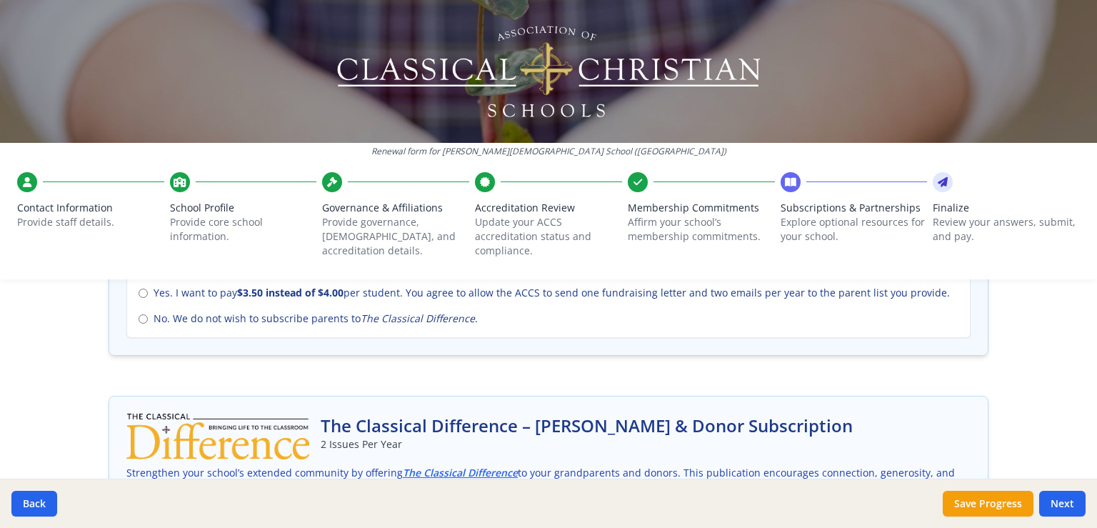
scroll to position [698, 0]
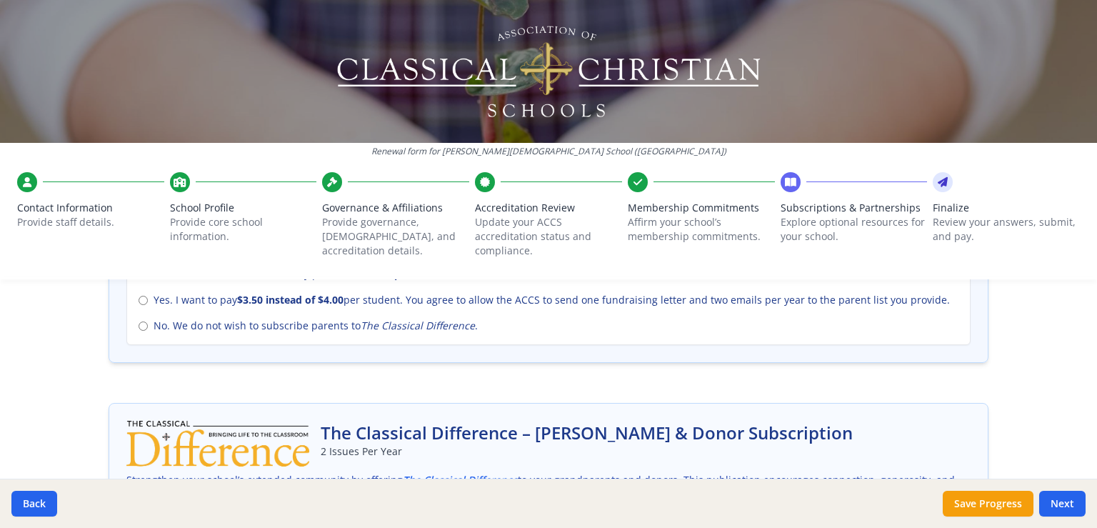
click at [139, 328] on input "No. We do not wish to subscribe parents to The Classical Difference ." at bounding box center [143, 325] width 9 height 9
radio input "true"
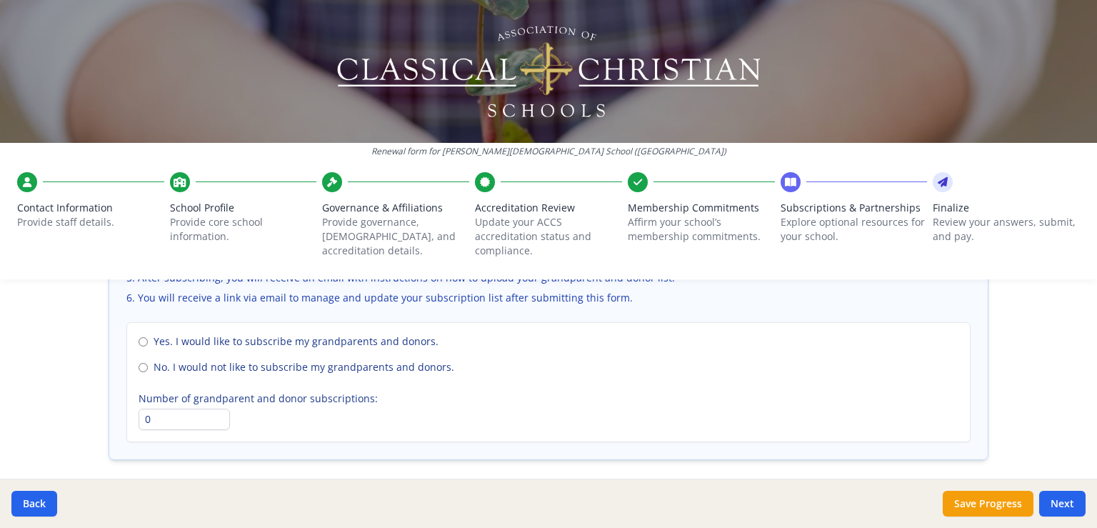
scroll to position [1062, 0]
click at [146, 365] on label "No. I would not like to subscribe my grandparents and donors." at bounding box center [549, 365] width 820 height 14
click at [146, 365] on input "No. I would not like to subscribe my grandparents and donors." at bounding box center [143, 365] width 9 height 9
radio input "true"
drag, startPoint x: 1096, startPoint y: 405, endPoint x: 1096, endPoint y: 448, distance: 43.6
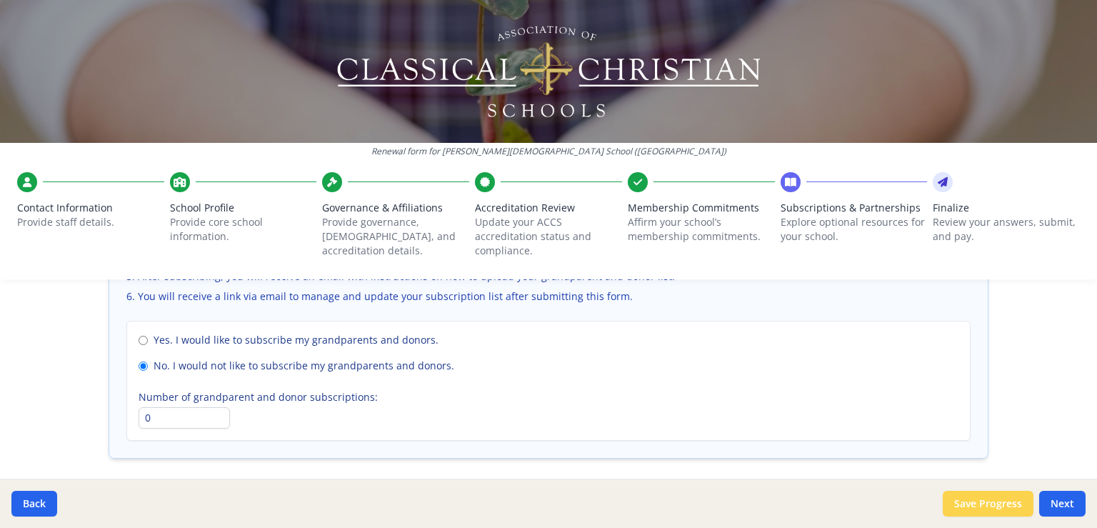
click at [998, 499] on button "Save Progress" at bounding box center [988, 504] width 91 height 26
